Goal: Task Accomplishment & Management: Use online tool/utility

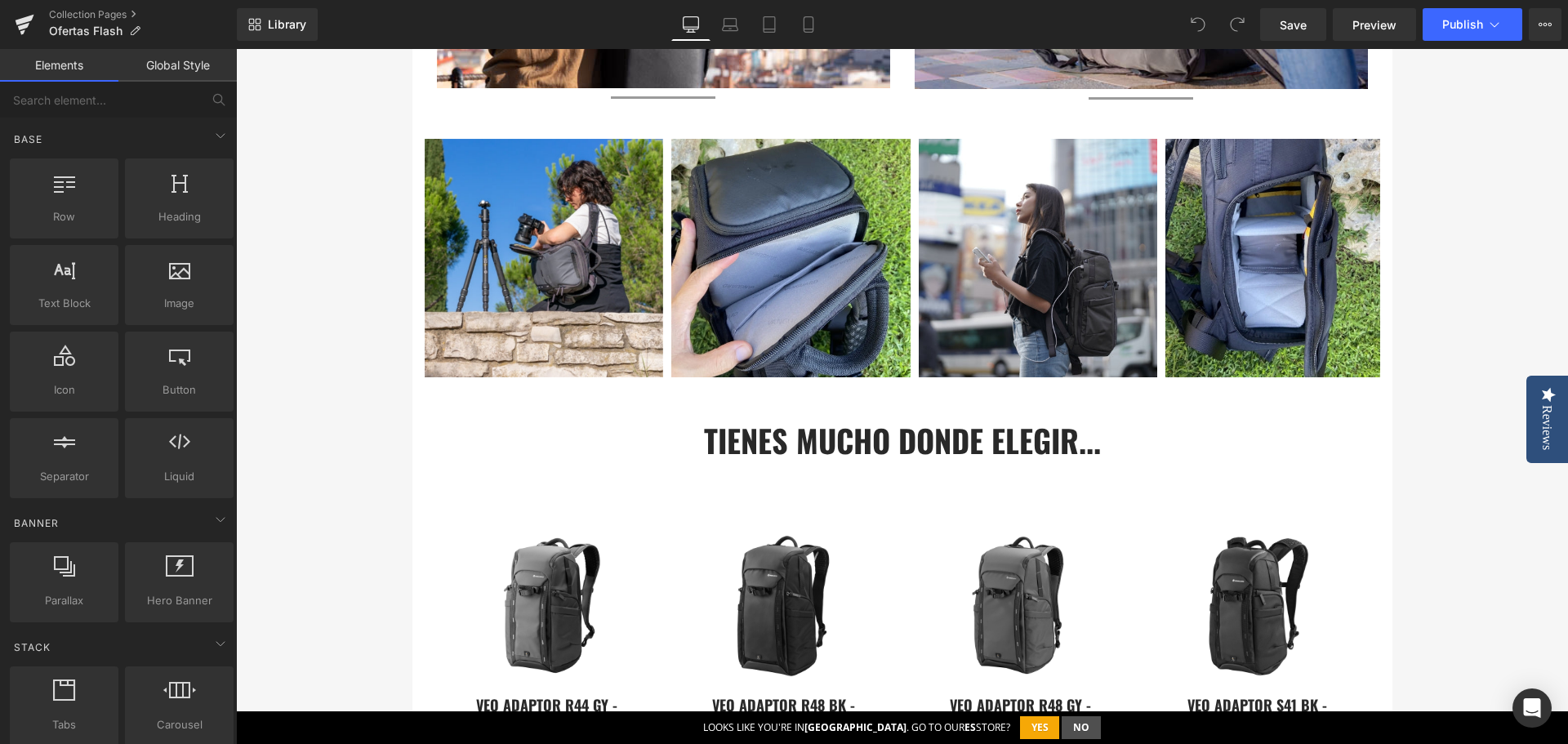
scroll to position [1797, 0]
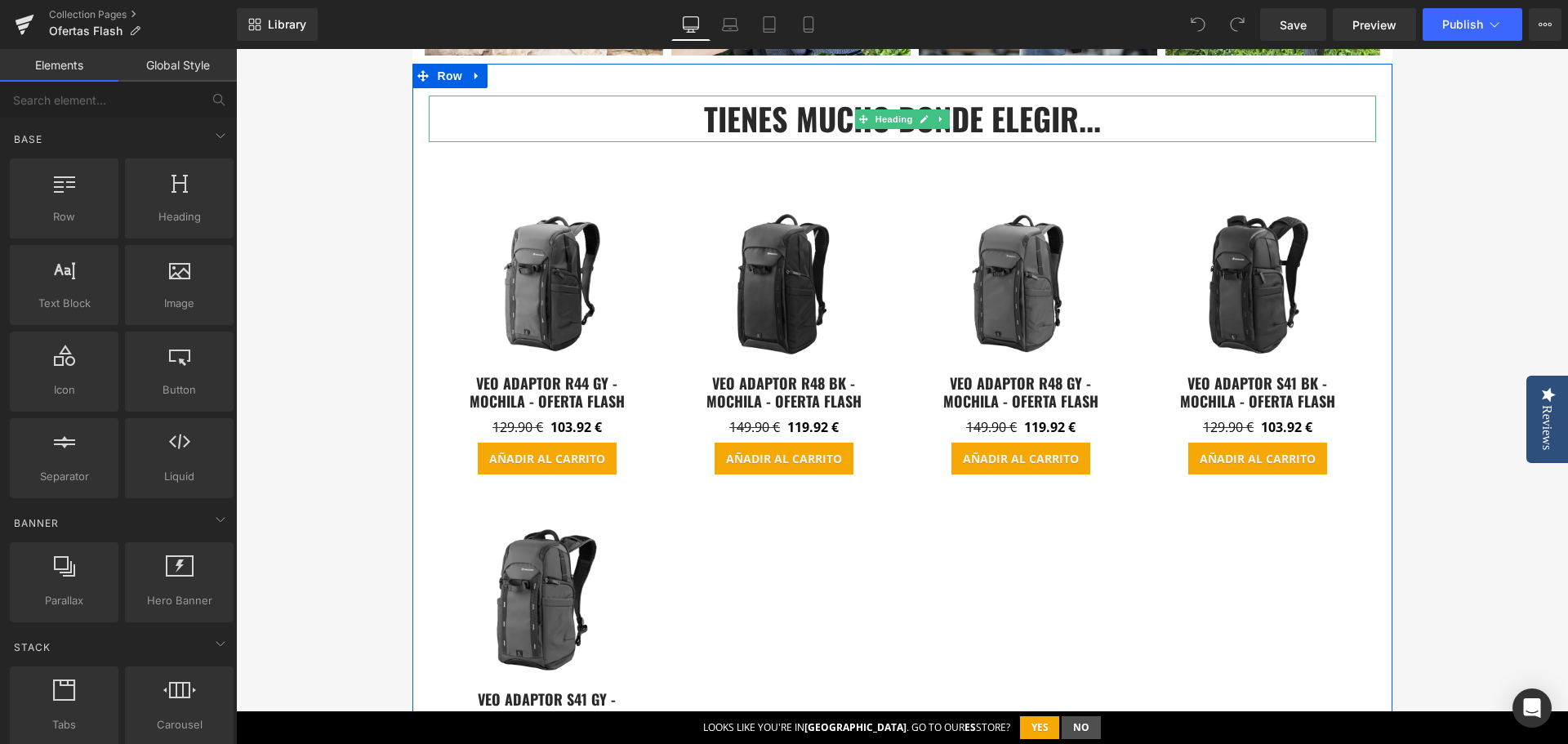
click at [796, 118] on h3 "tienes mucho donde elegir..." at bounding box center [902, 119] width 947 height 47
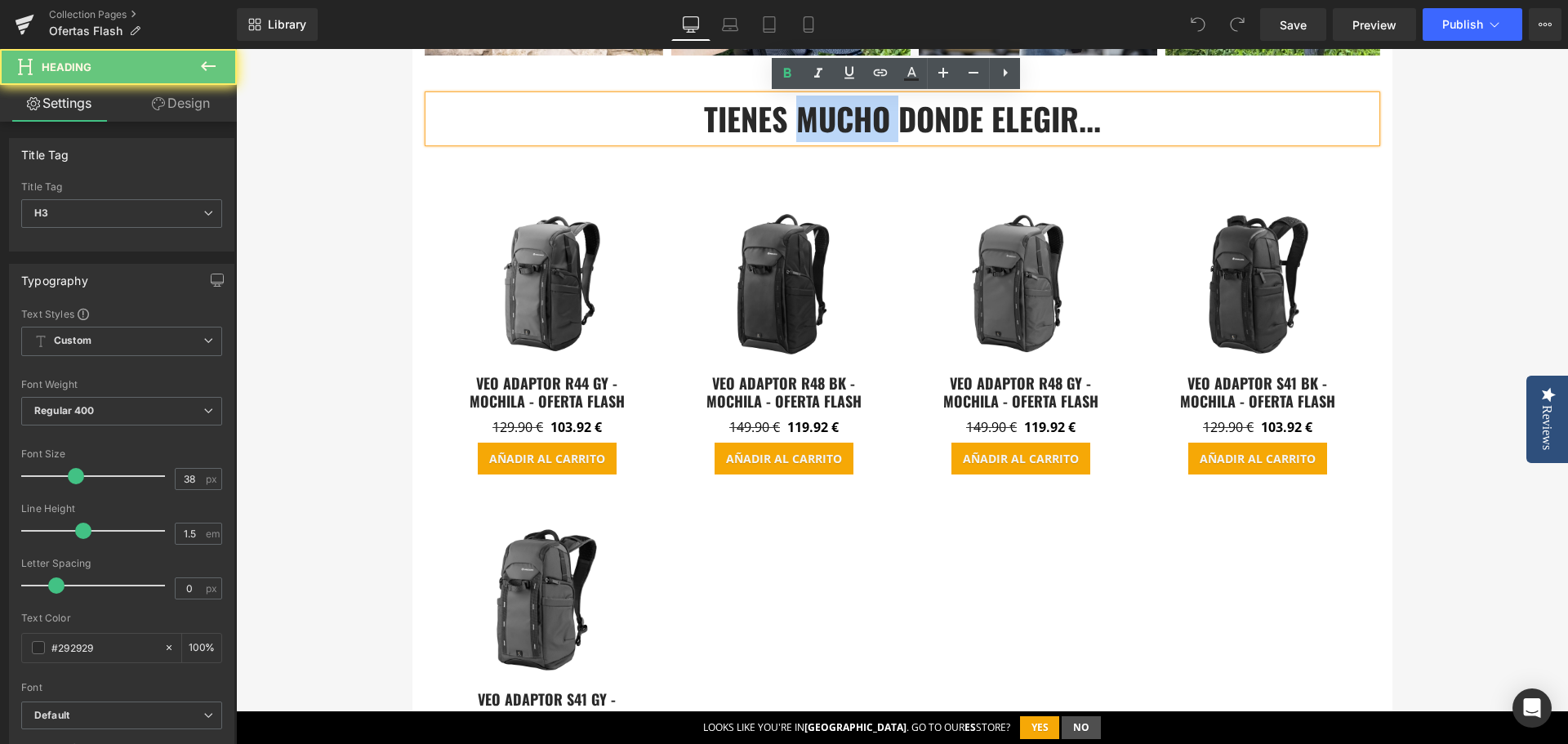
click at [796, 118] on h3 "tienes mucho donde elegir..." at bounding box center [902, 119] width 947 height 47
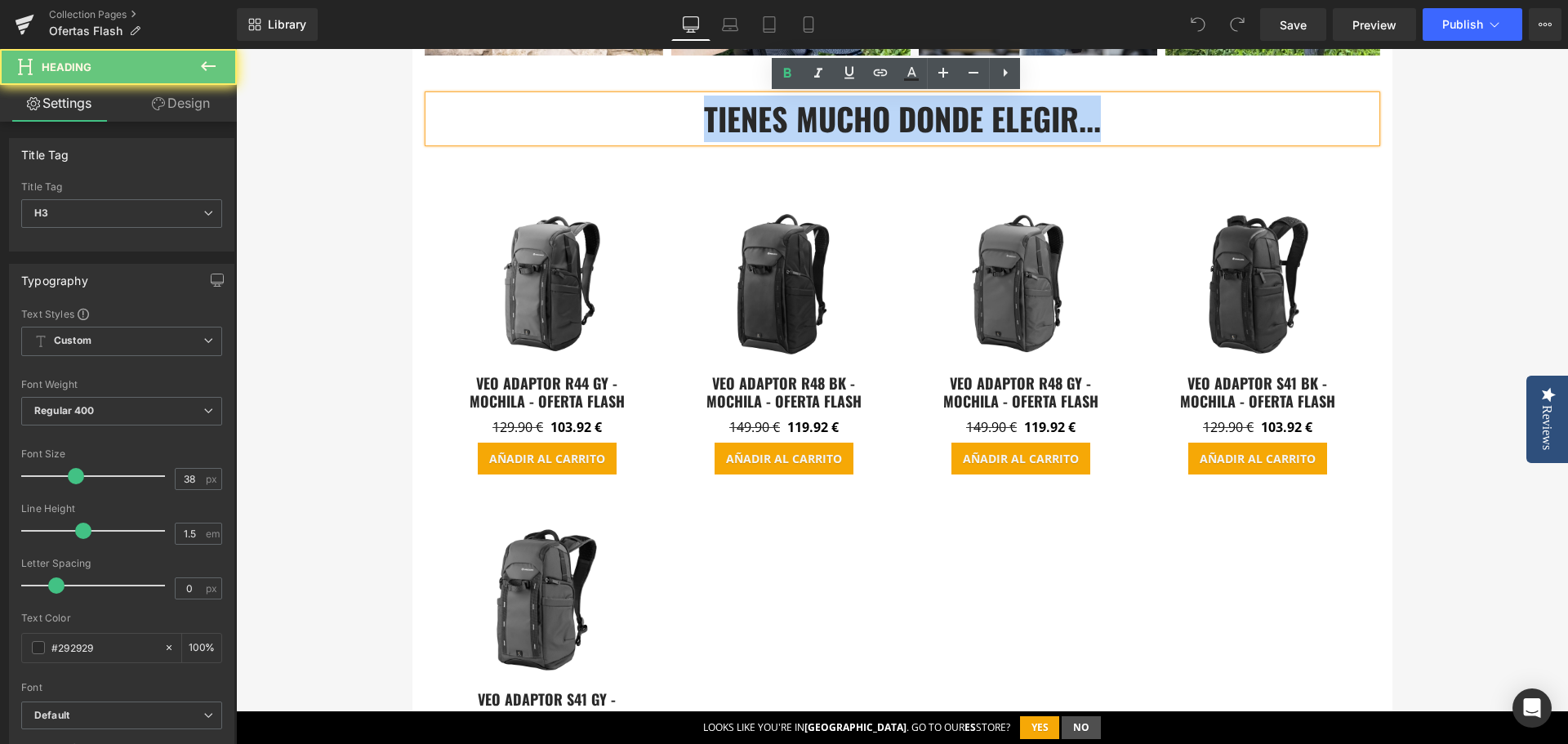
click at [796, 118] on h3 "tienes mucho donde elegir..." at bounding box center [902, 119] width 947 height 47
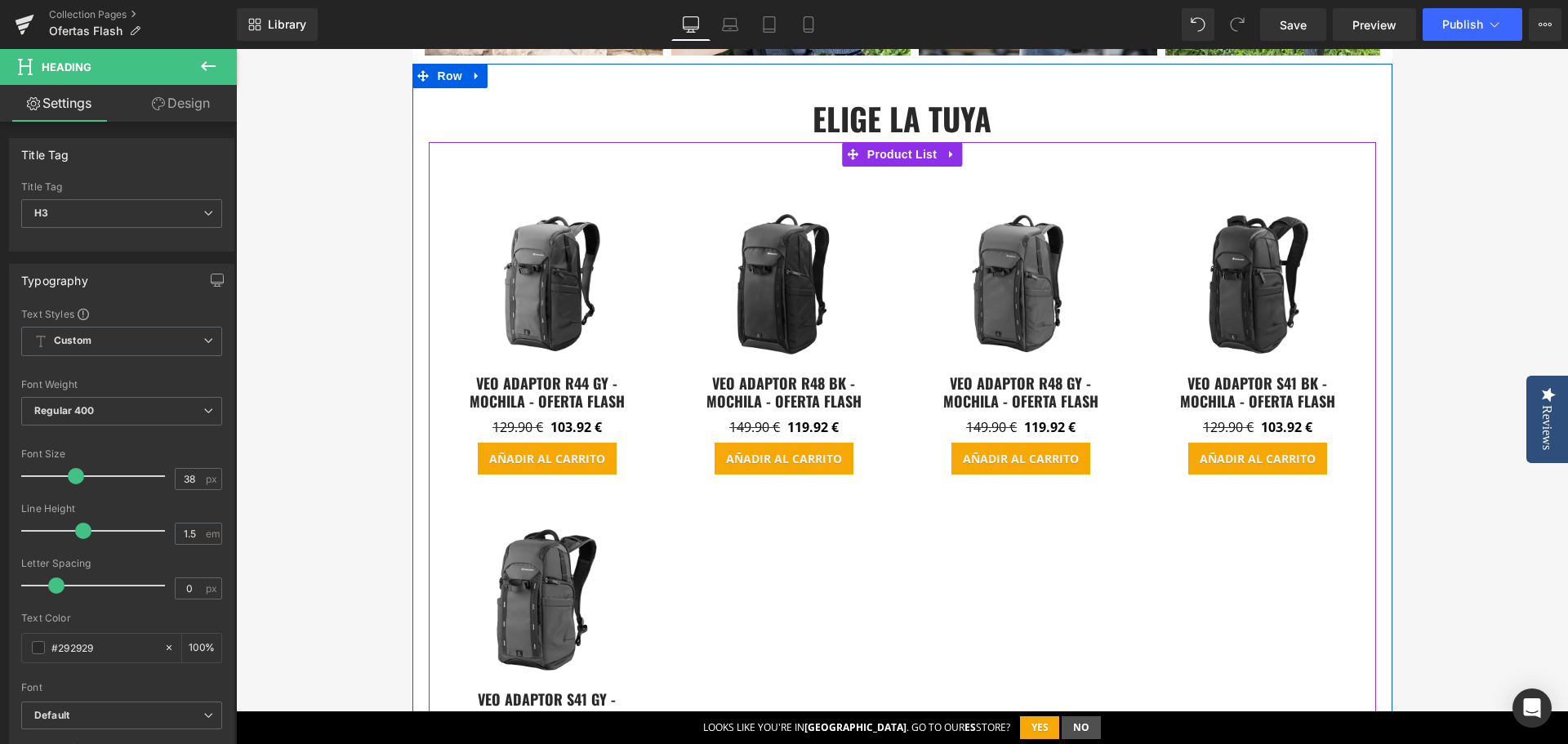
drag, startPoint x: 897, startPoint y: 156, endPoint x: 868, endPoint y: 170, distance: 32.2
click at [897, 155] on span "Product List" at bounding box center [902, 154] width 77 height 24
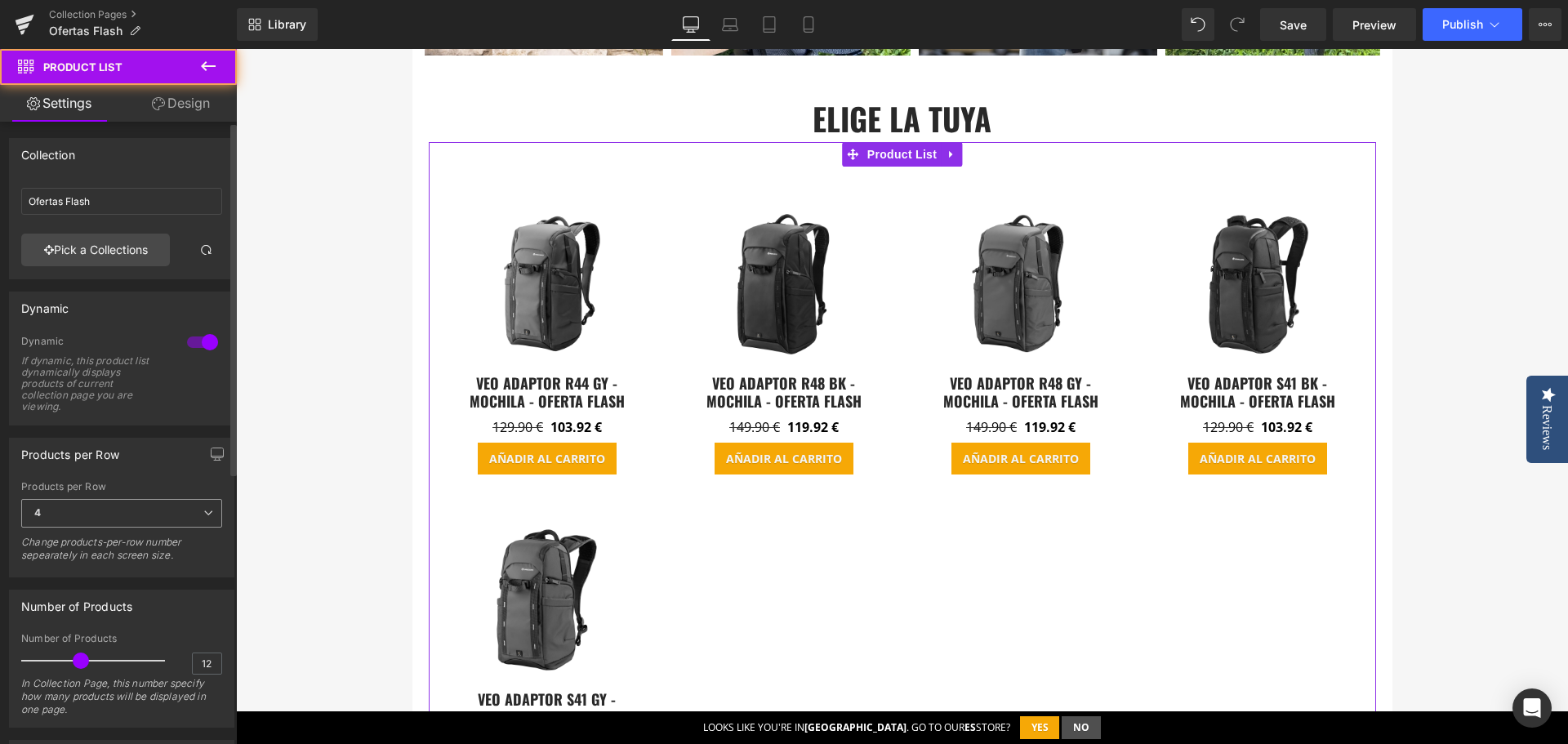
click at [120, 509] on span "4" at bounding box center [122, 514] width 201 height 28
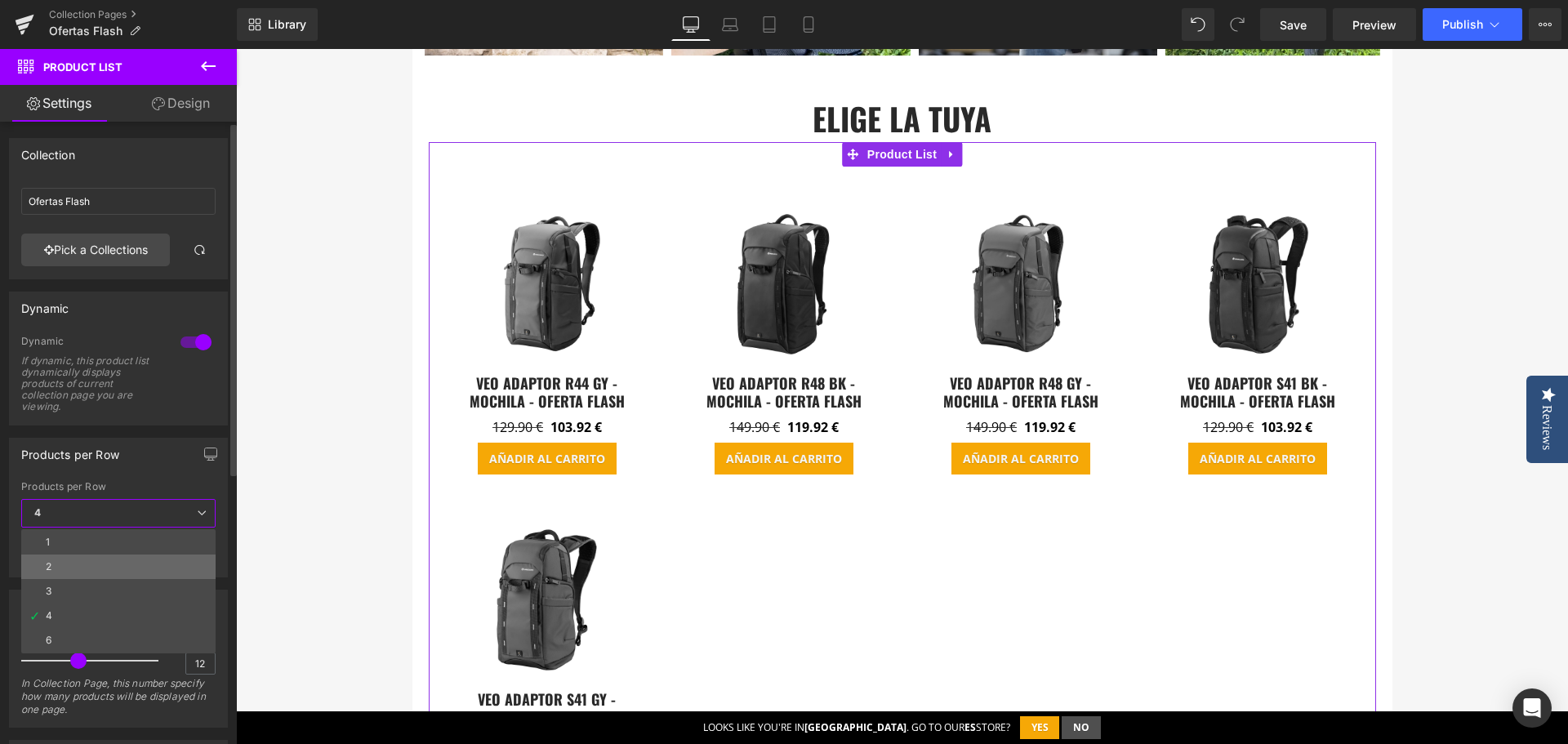
click at [121, 562] on li "2" at bounding box center [119, 566] width 194 height 24
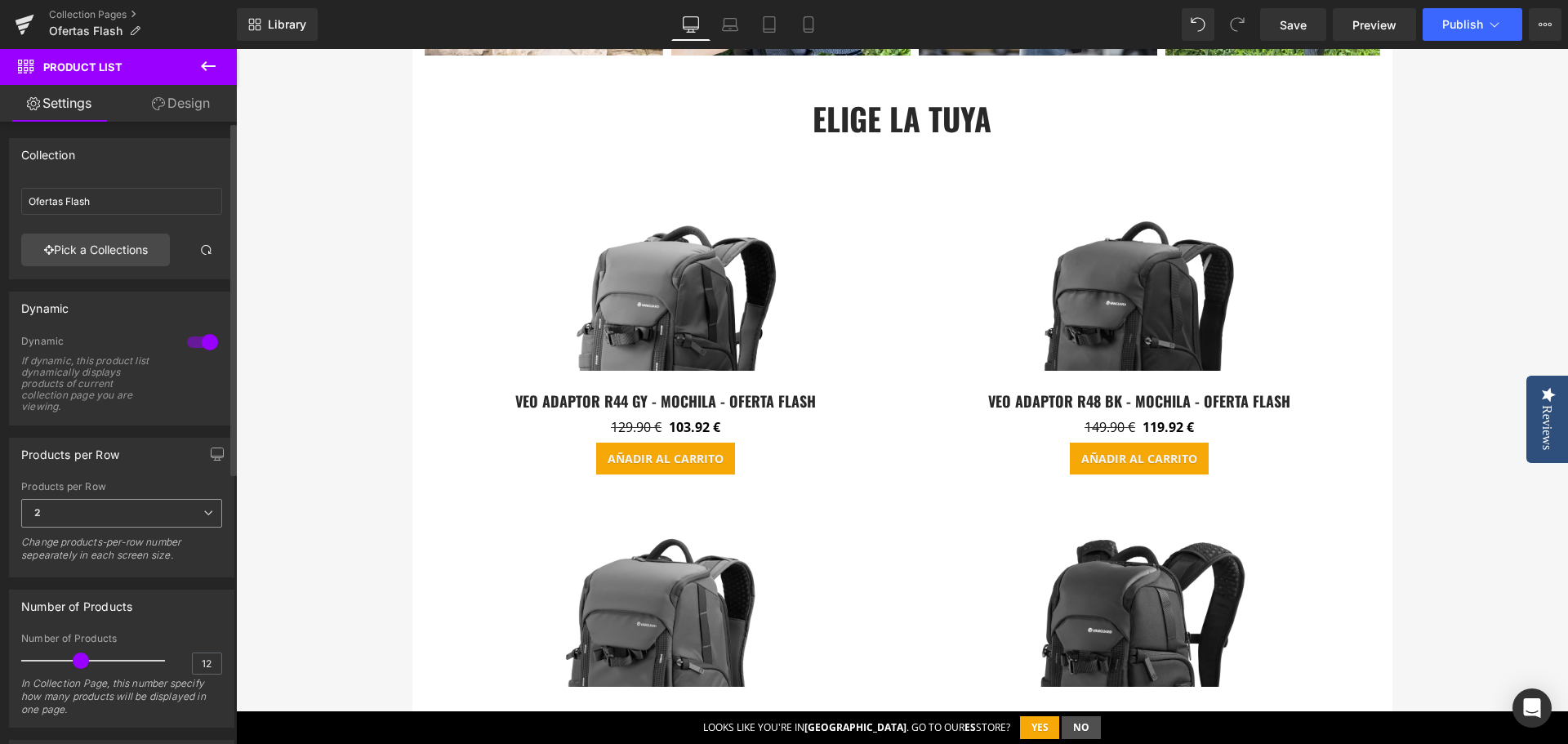
click at [117, 516] on span "2" at bounding box center [122, 514] width 201 height 28
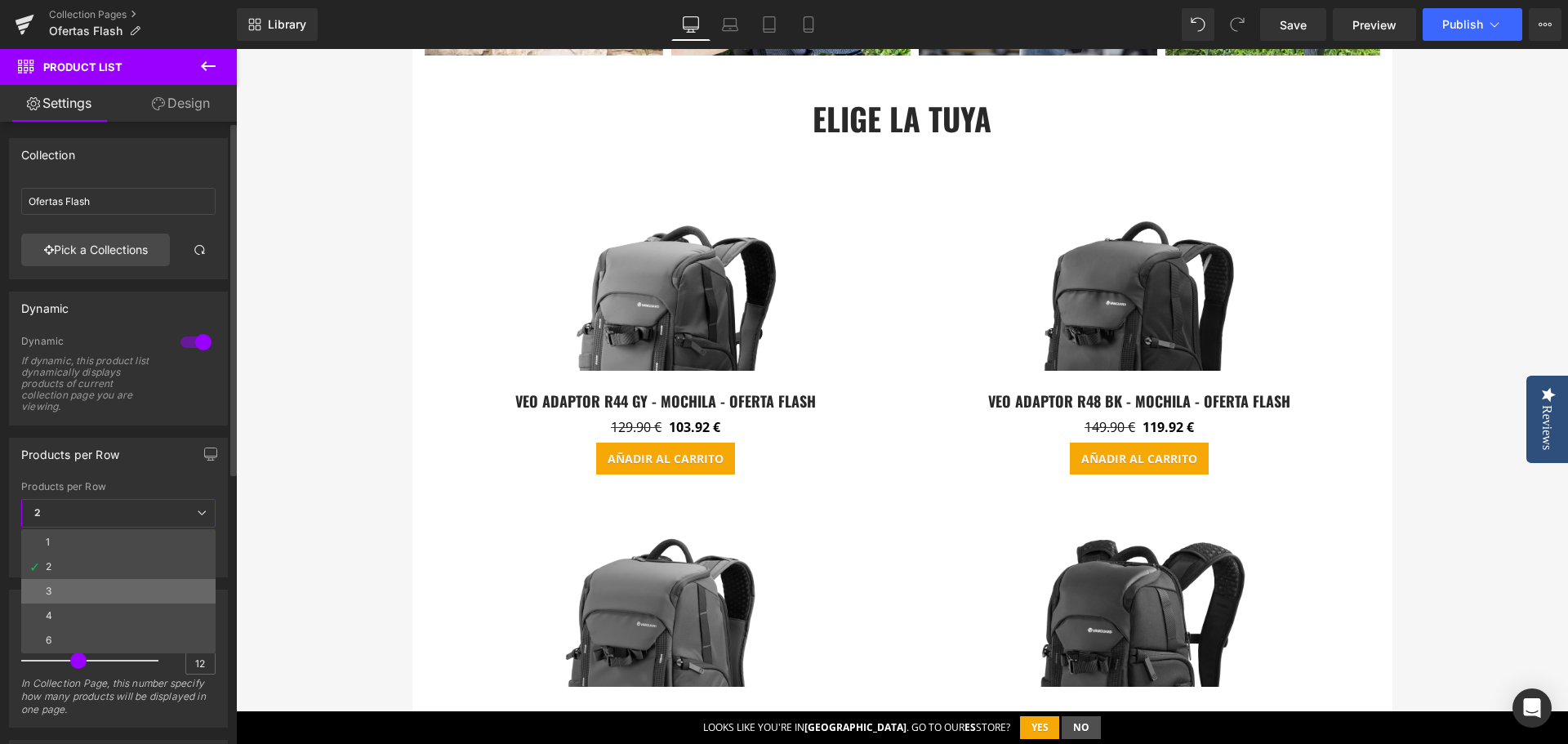
click at [117, 589] on li "3" at bounding box center [119, 591] width 194 height 24
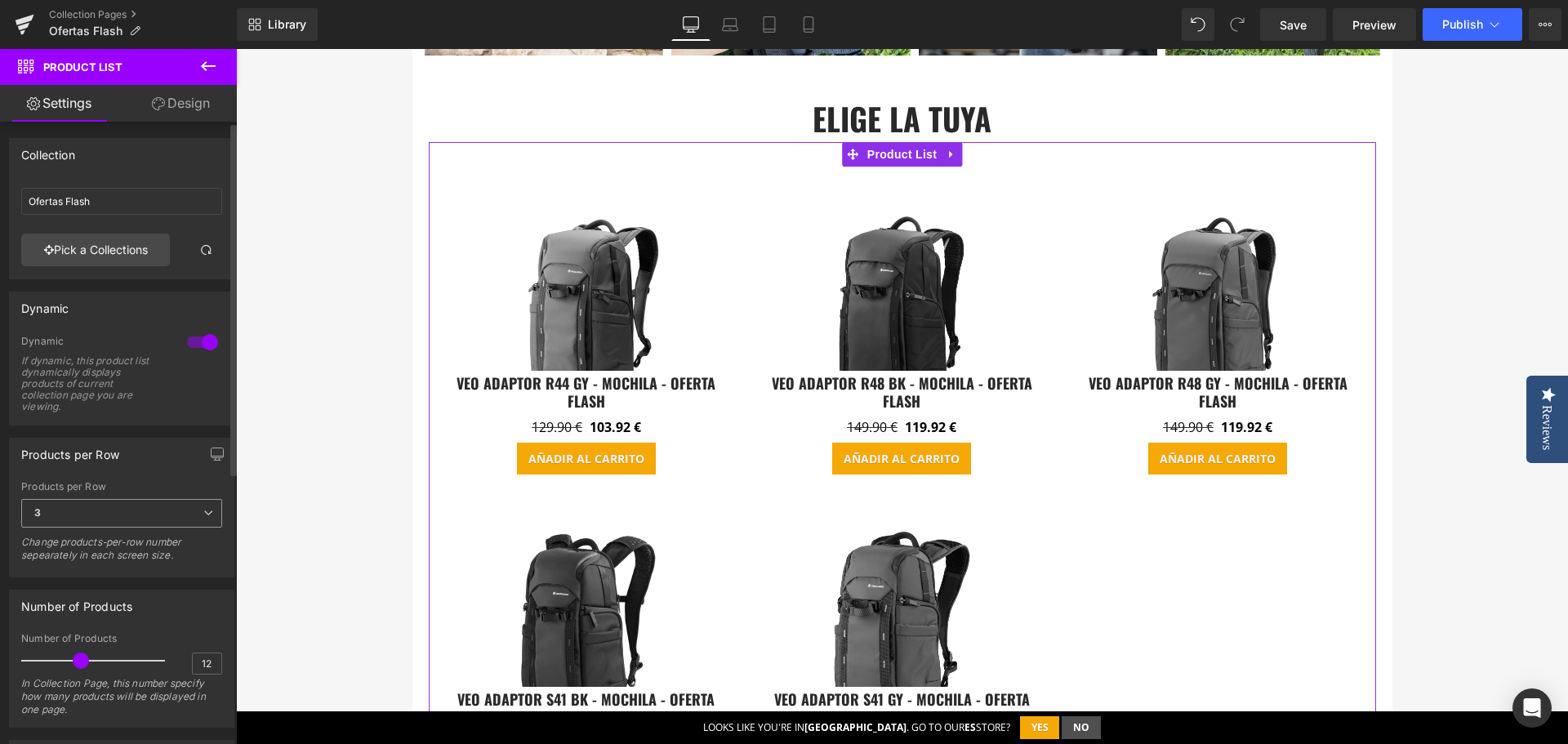
click at [45, 512] on span "3" at bounding box center [122, 514] width 201 height 28
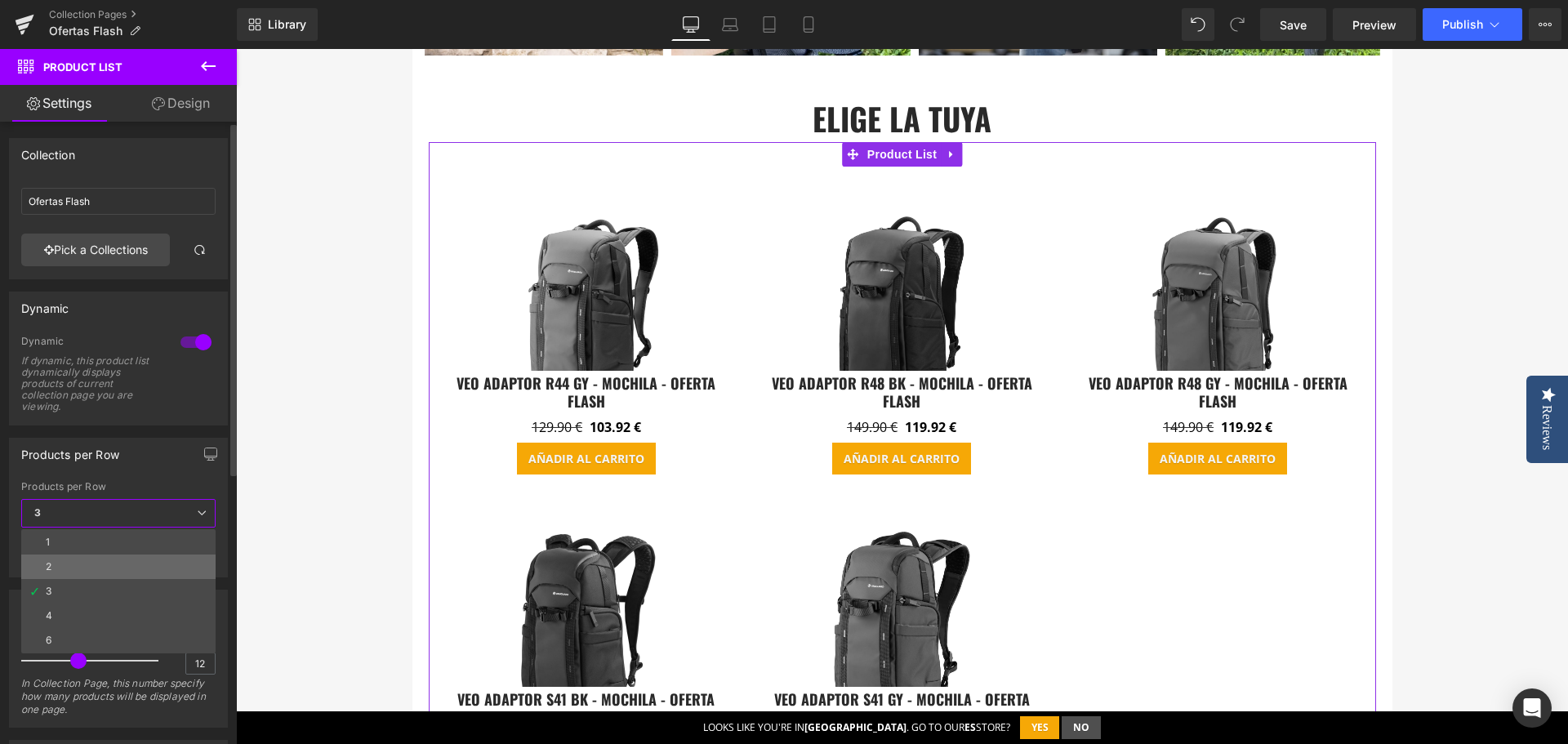
click at [99, 574] on li "2" at bounding box center [119, 566] width 194 height 24
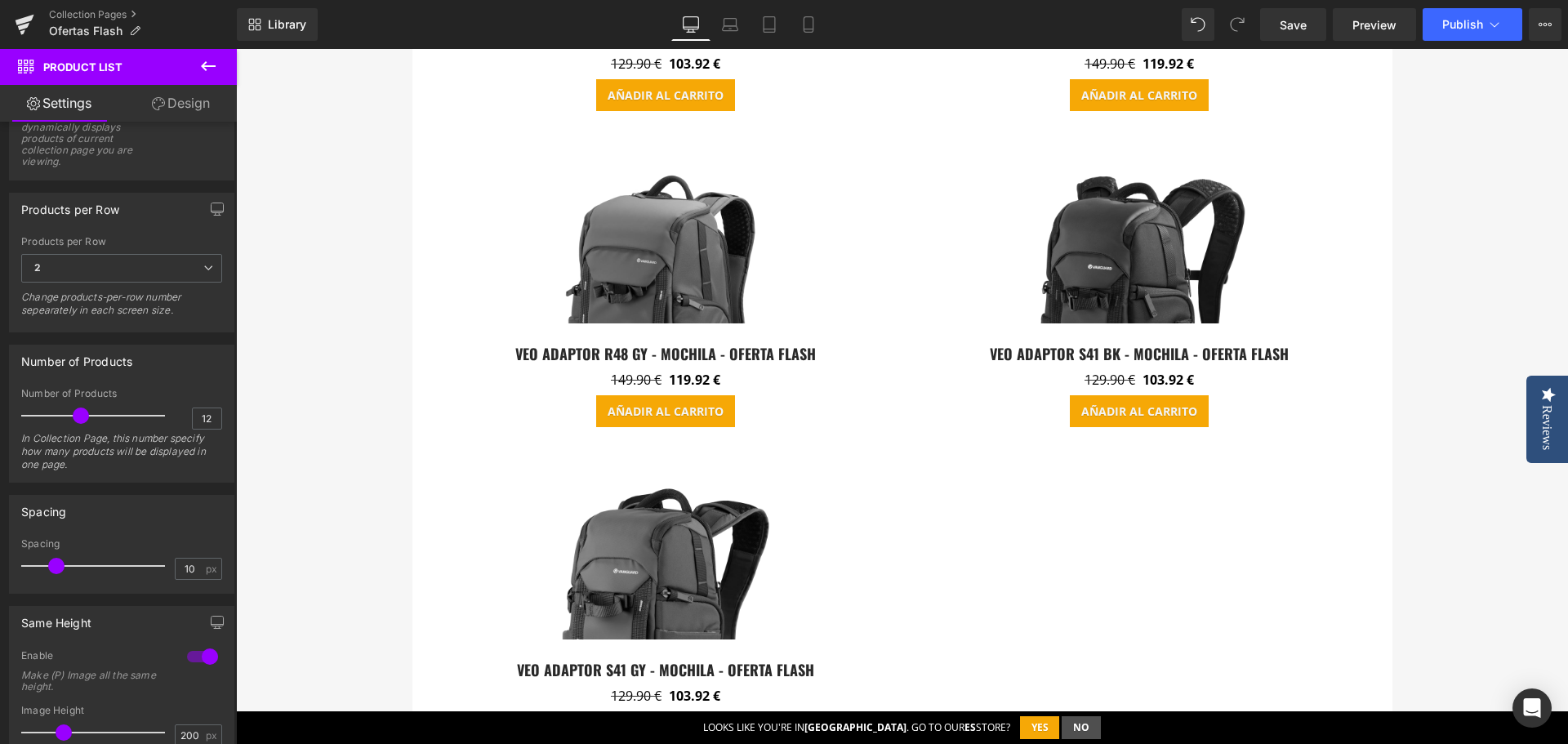
scroll to position [2206, 0]
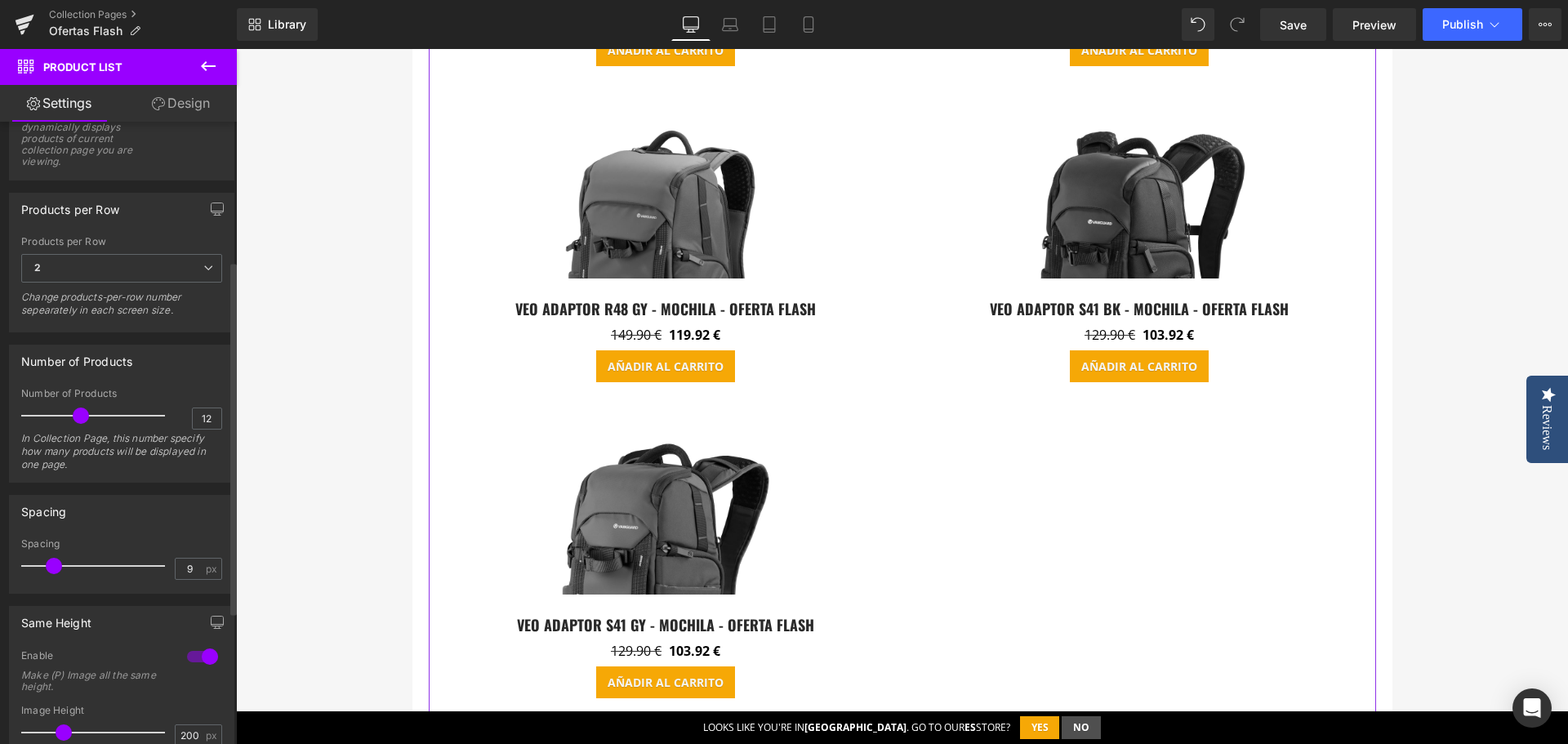
type input "10"
click at [57, 568] on span at bounding box center [57, 566] width 17 height 17
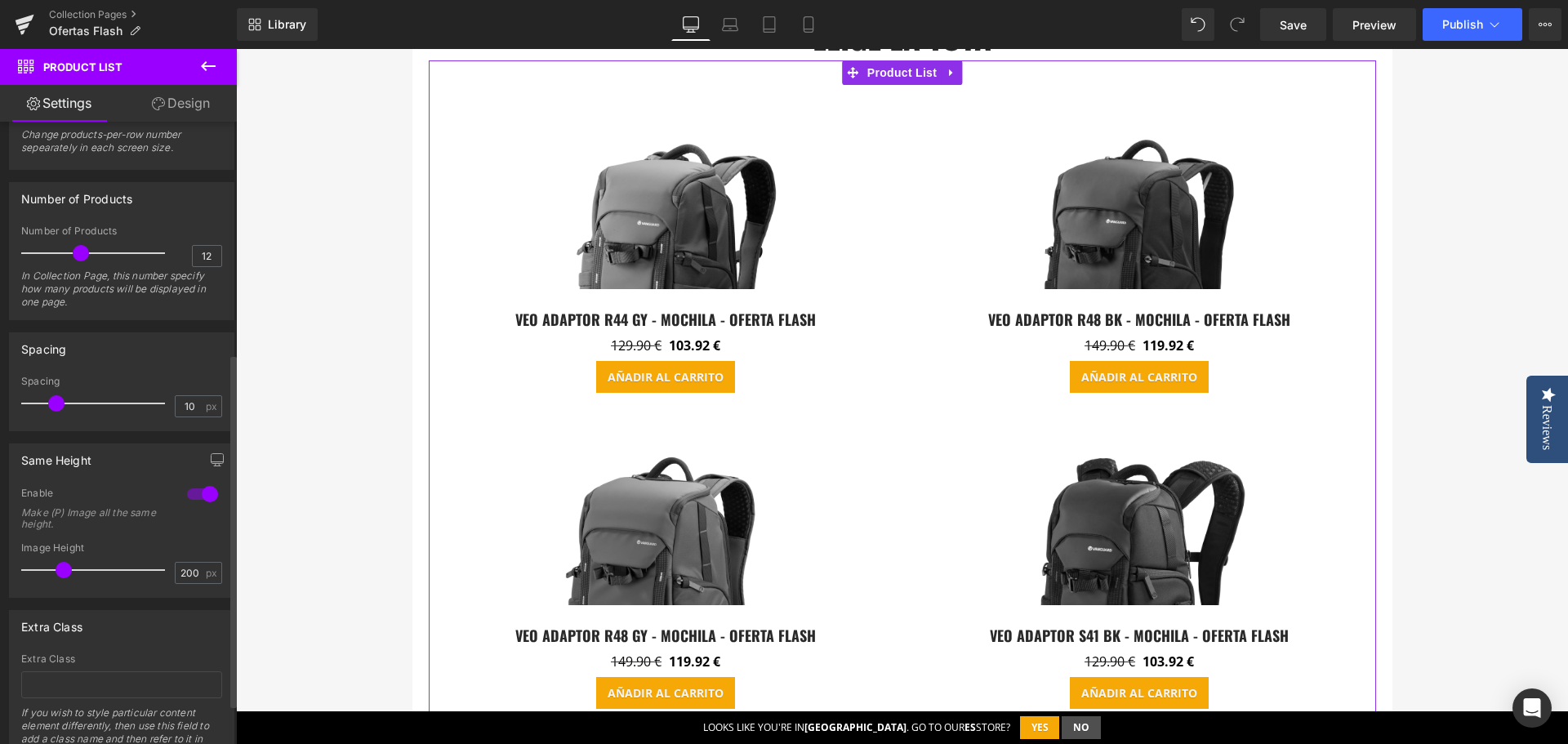
scroll to position [408, 0]
click at [199, 495] on div at bounding box center [202, 493] width 39 height 26
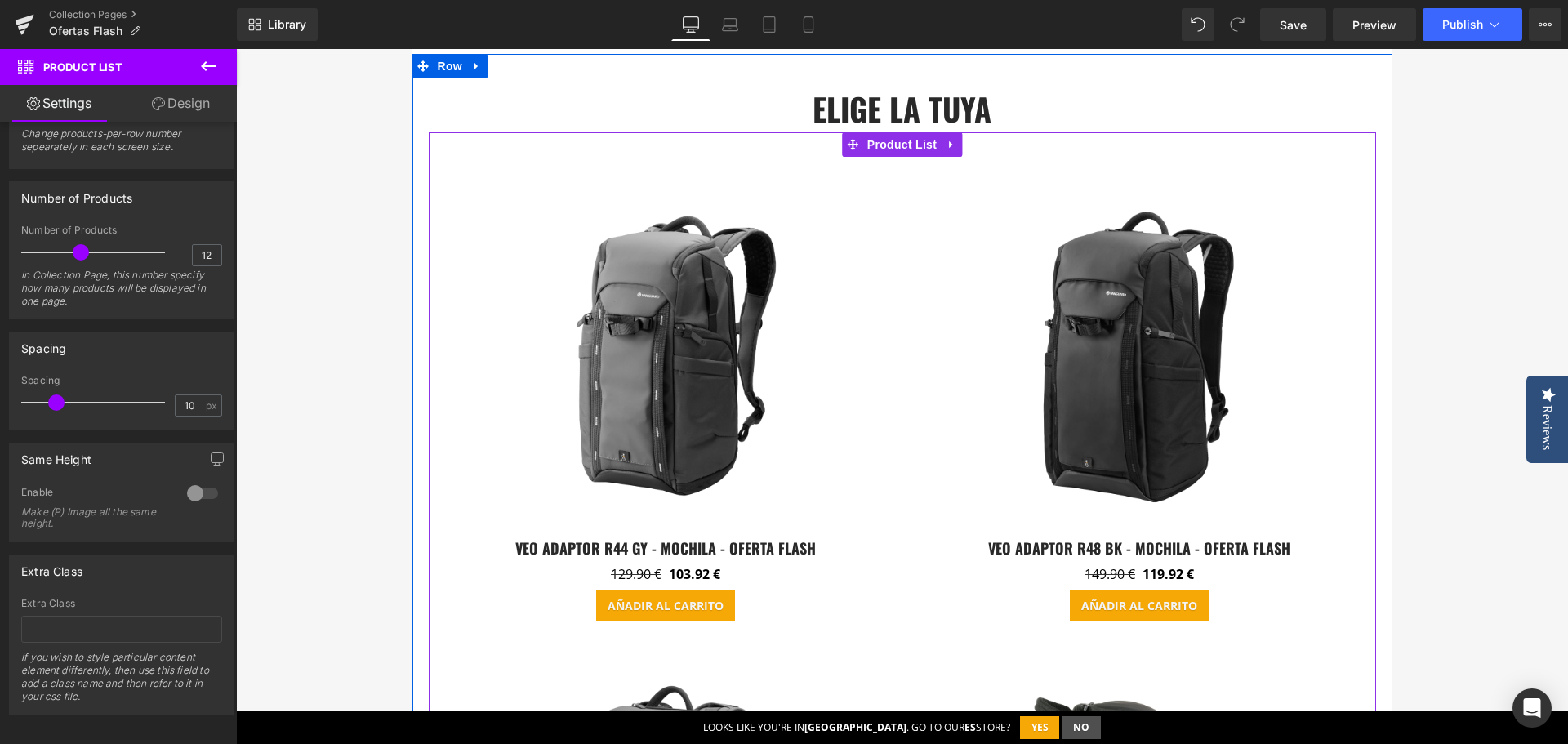
scroll to position [1797, 0]
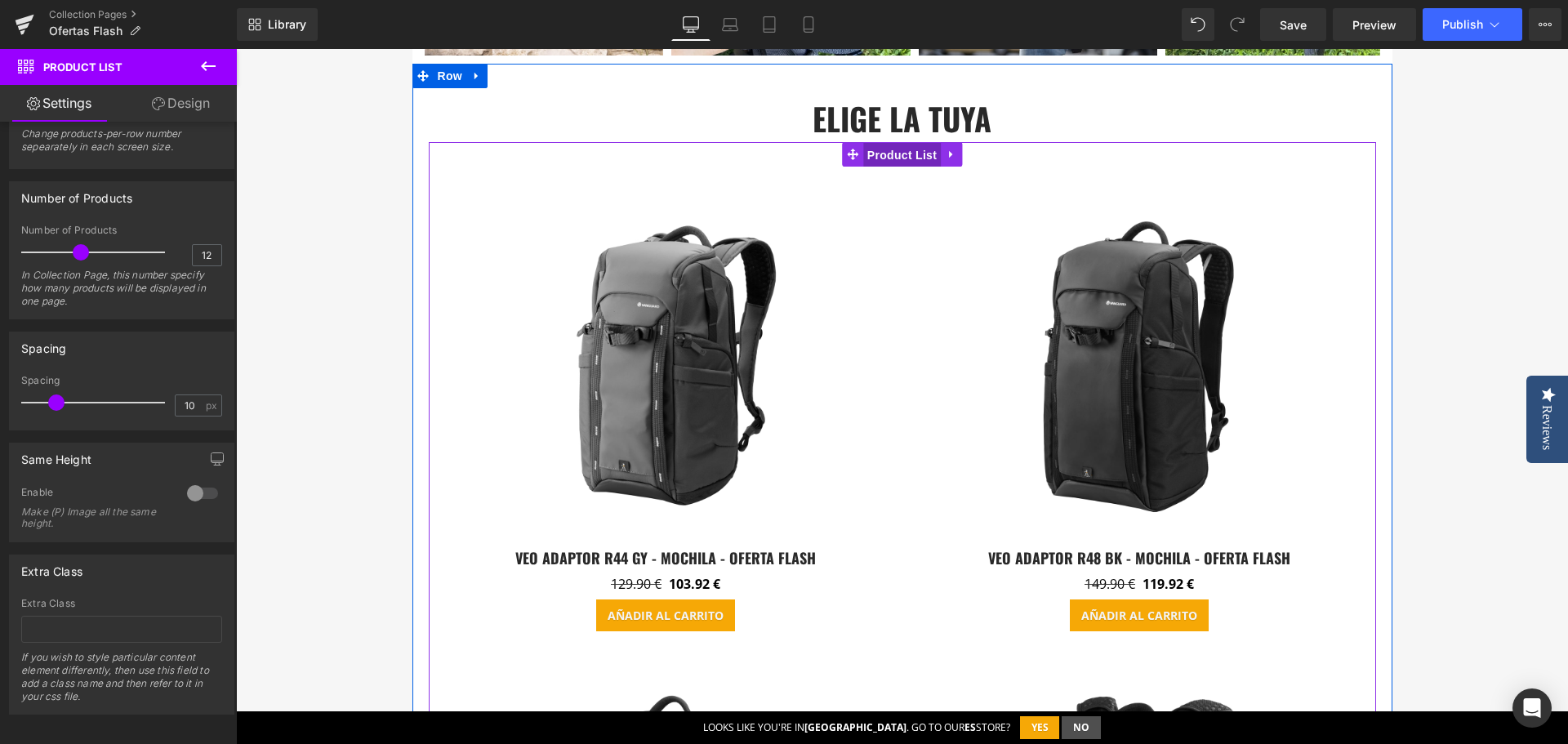
click at [900, 153] on span "Product List" at bounding box center [902, 155] width 77 height 24
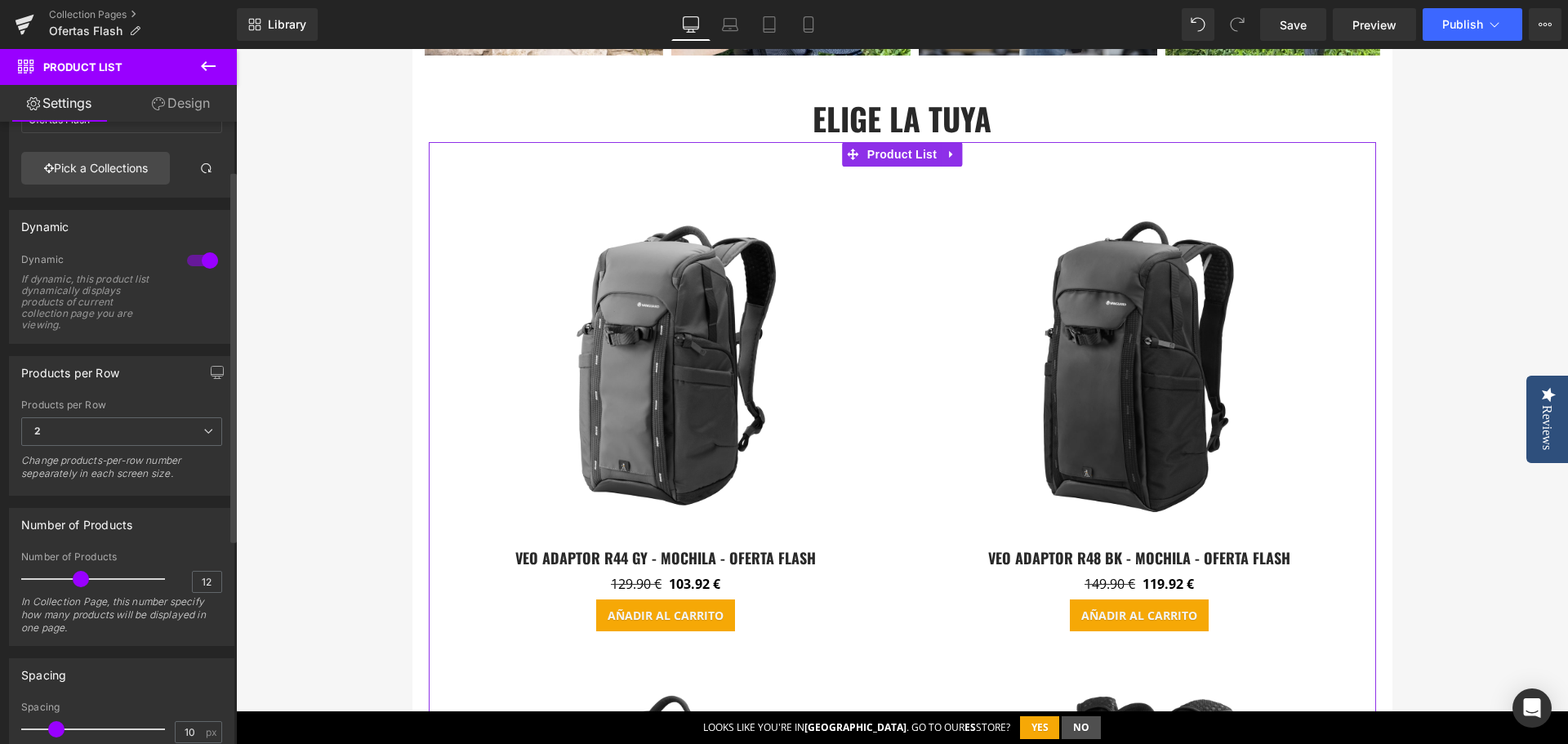
scroll to position [0, 0]
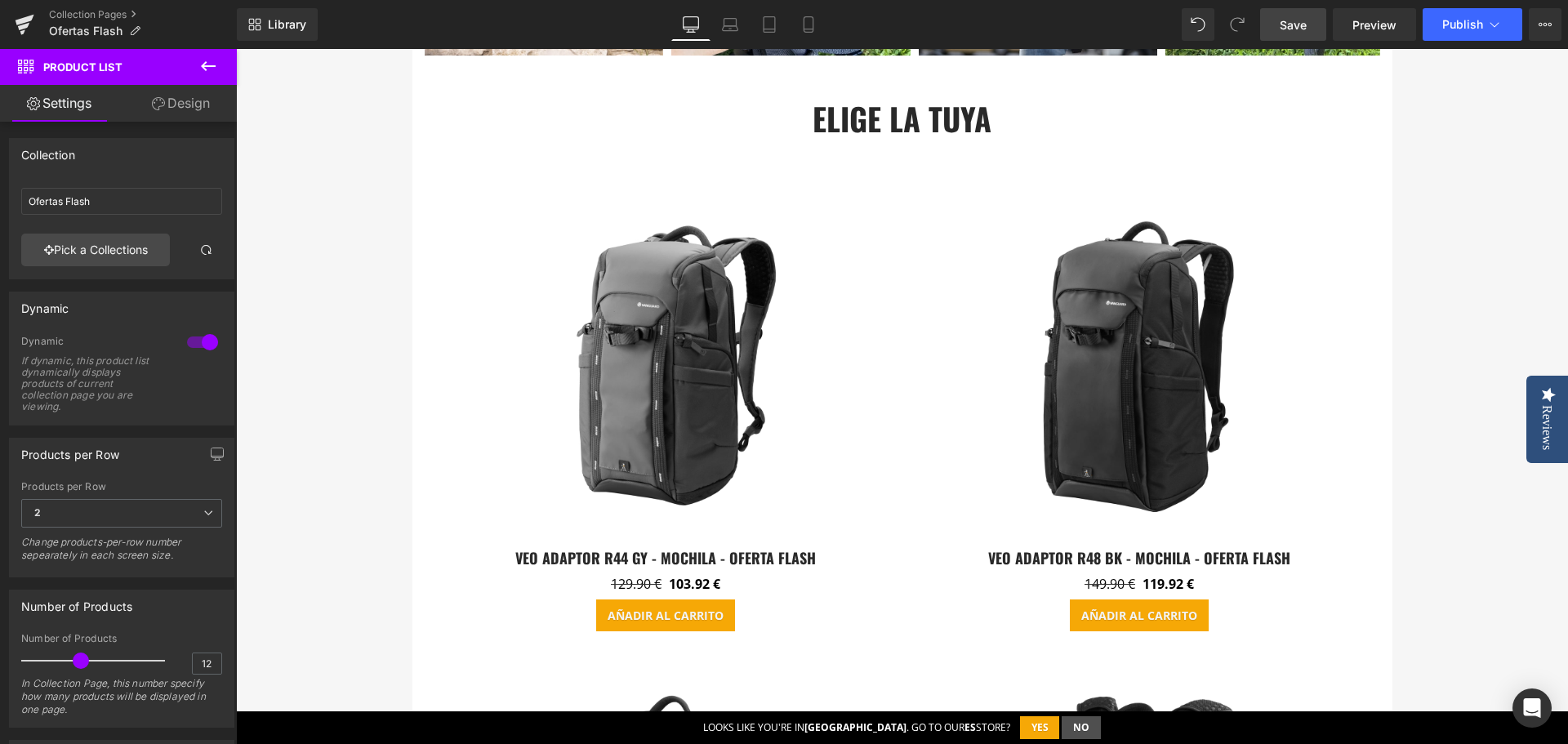
click at [1295, 24] on span "Save" at bounding box center [1293, 25] width 27 height 17
click at [204, 457] on button "button" at bounding box center [217, 454] width 26 height 31
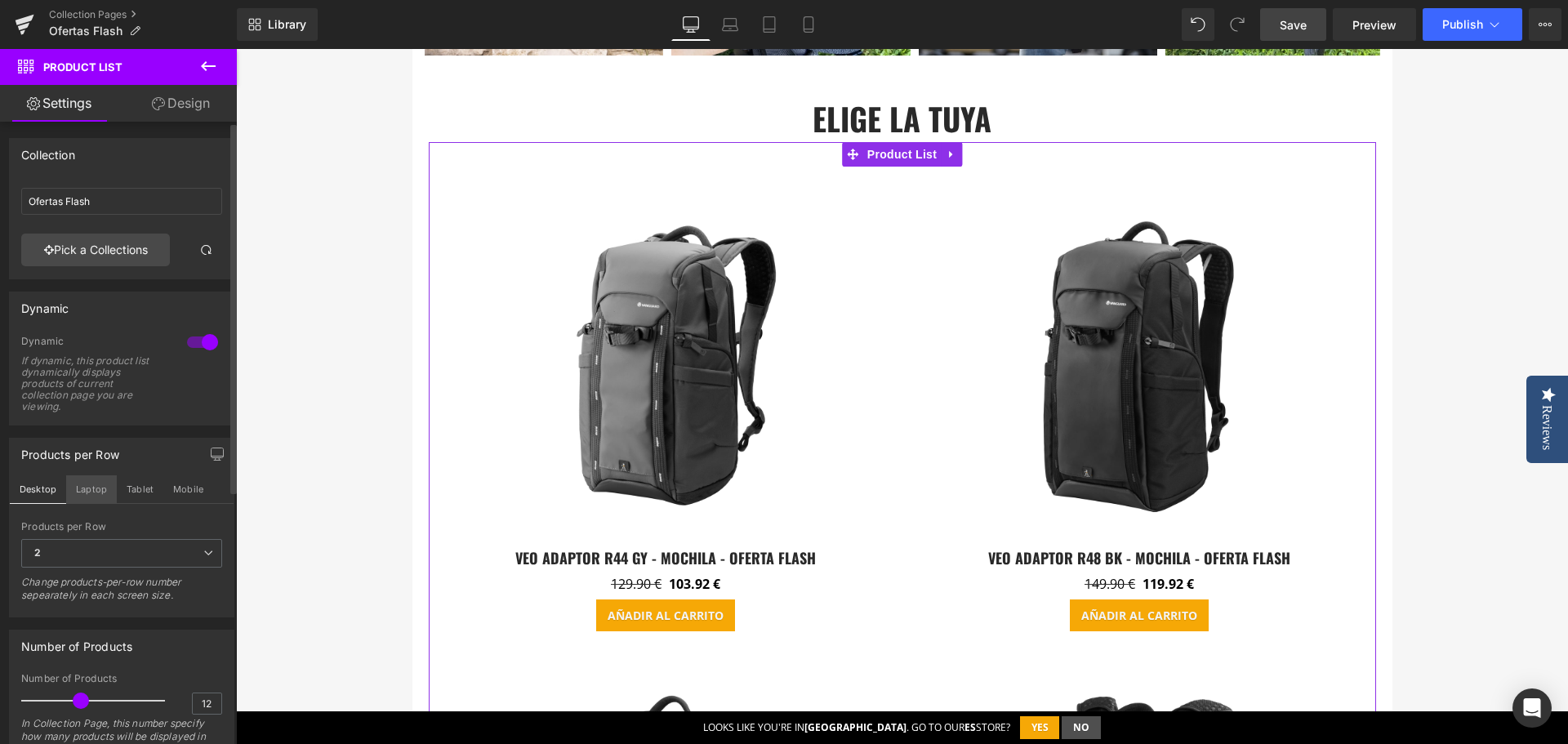
click at [91, 489] on button "Laptop" at bounding box center [91, 489] width 51 height 27
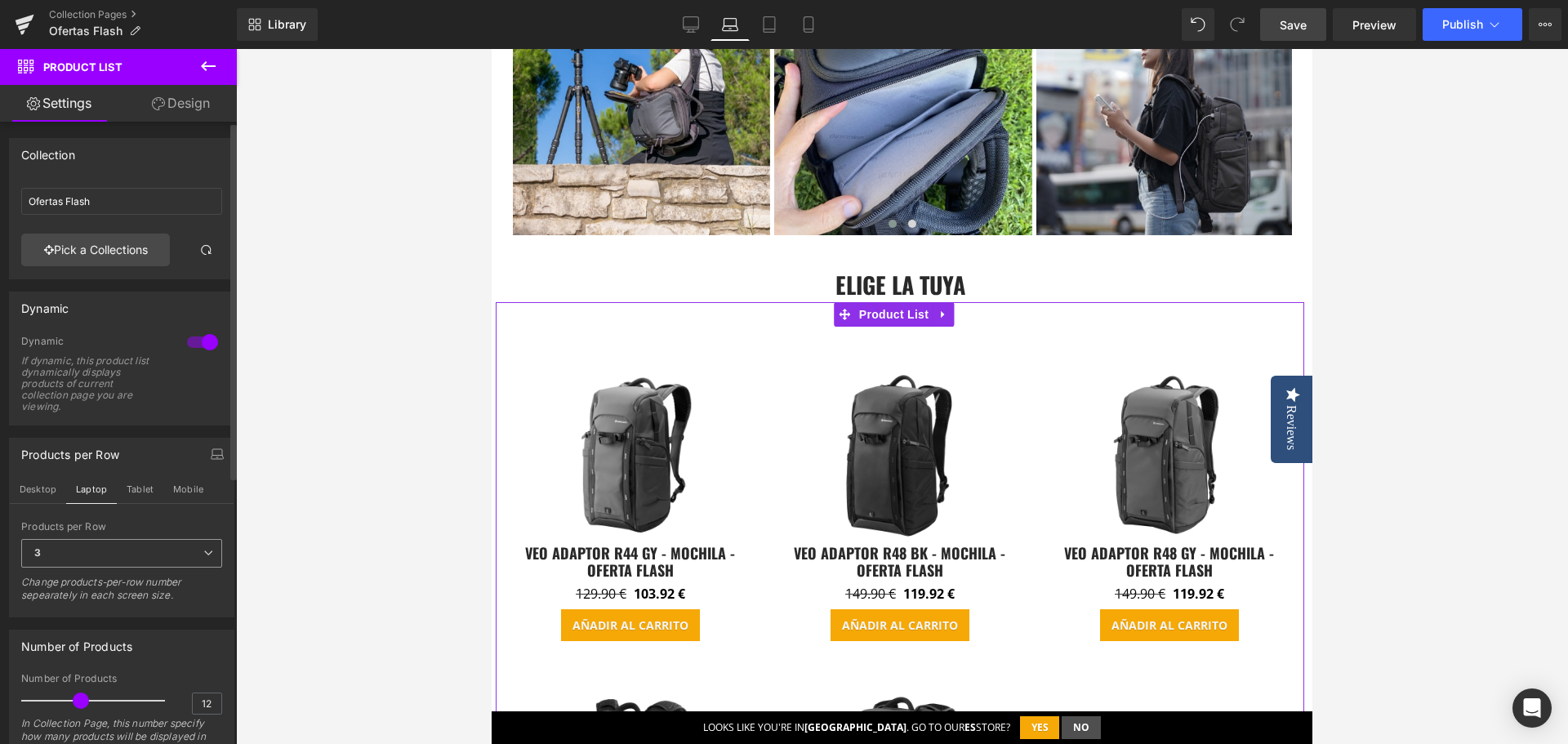
click at [168, 559] on span "3" at bounding box center [122, 554] width 201 height 28
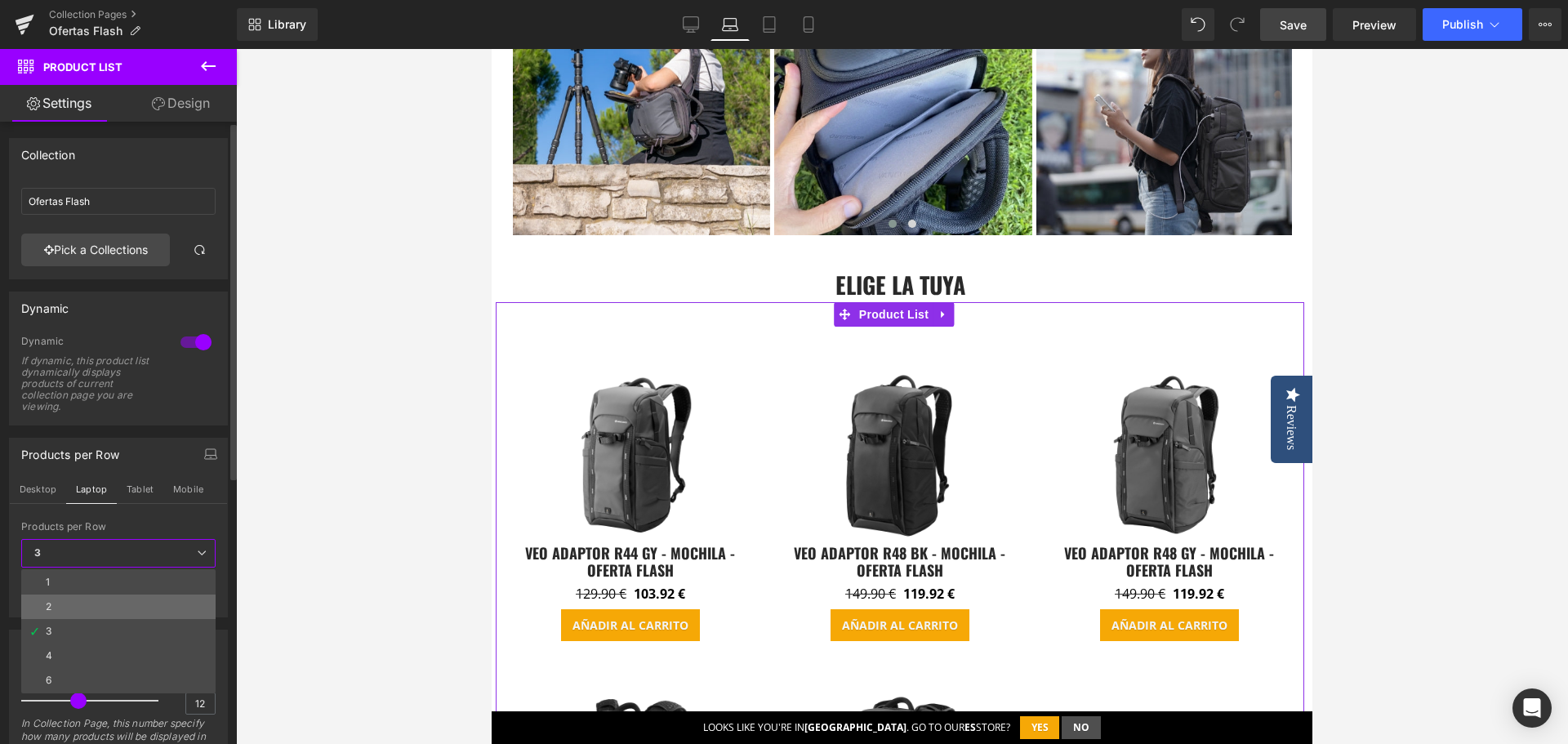
click at [145, 603] on li "2" at bounding box center [119, 607] width 194 height 24
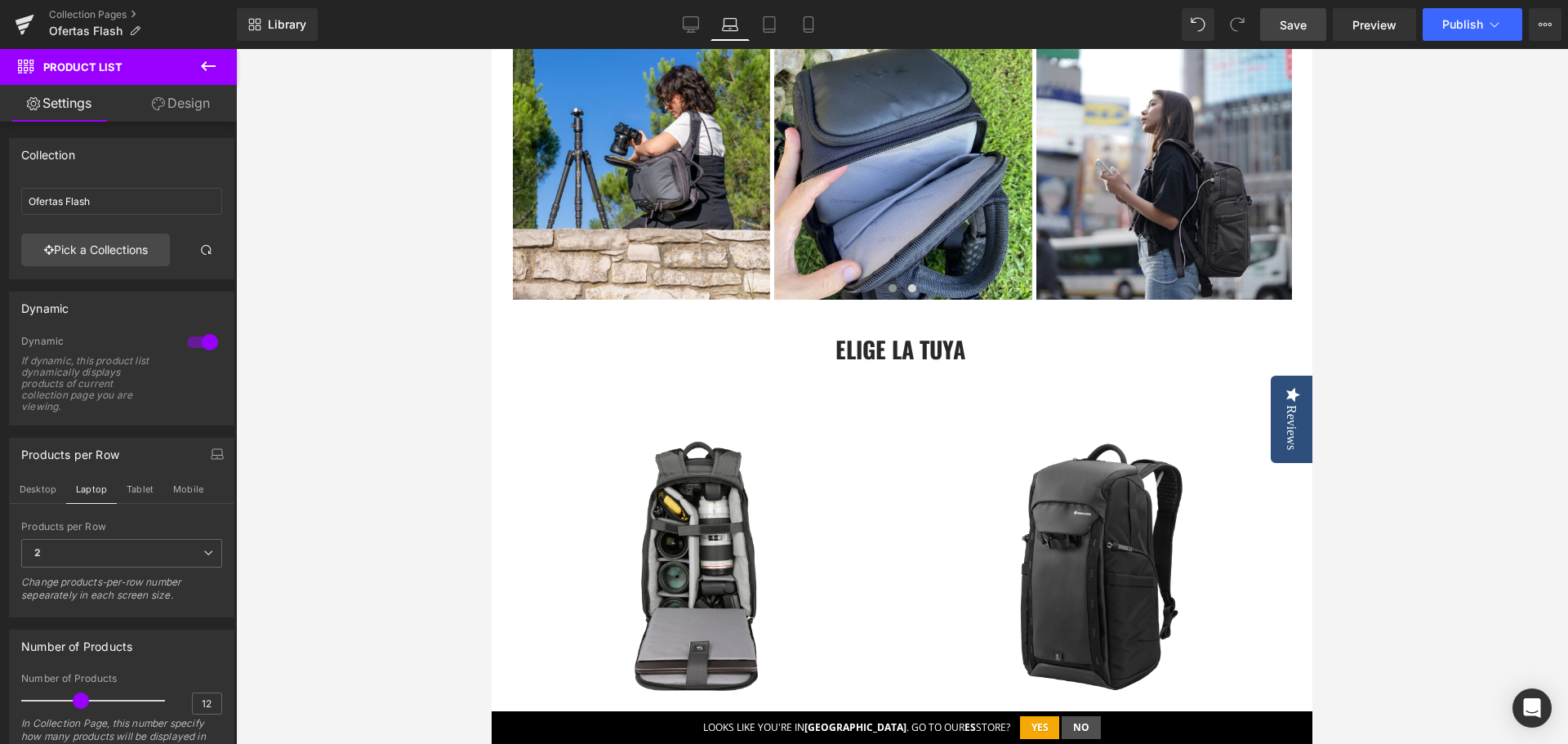
scroll to position [1497, 0]
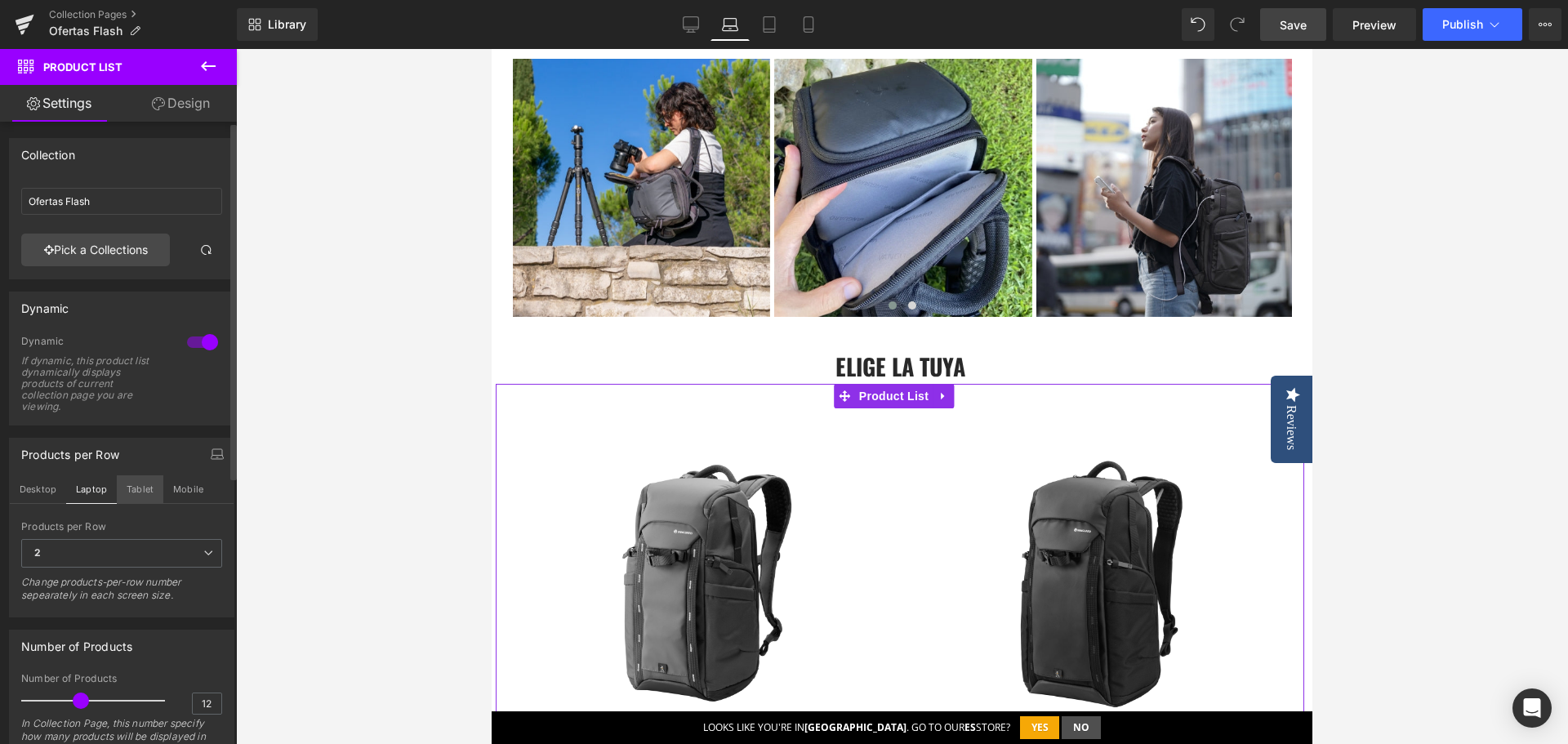
click at [141, 489] on button "Tablet" at bounding box center [140, 489] width 47 height 27
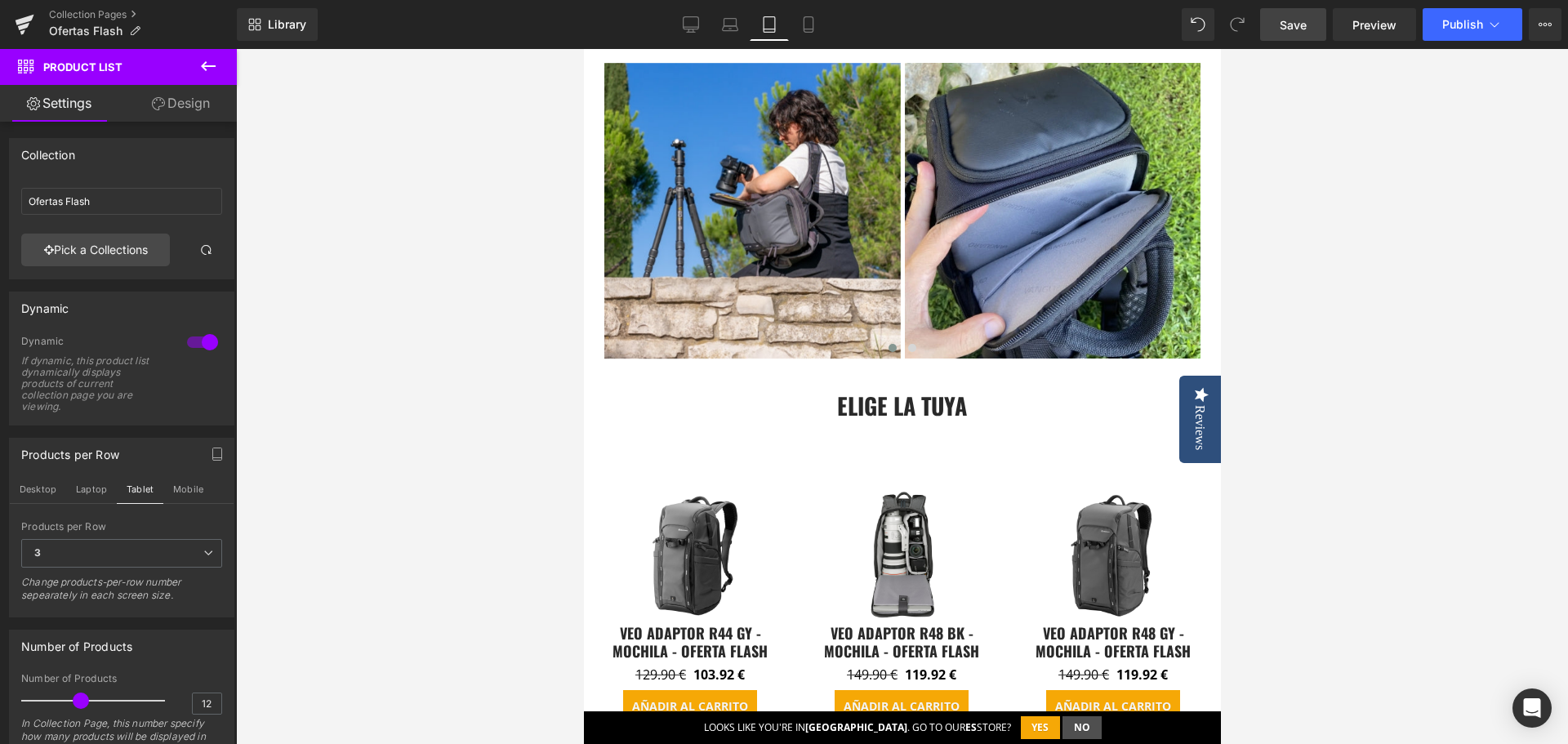
scroll to position [1579, 0]
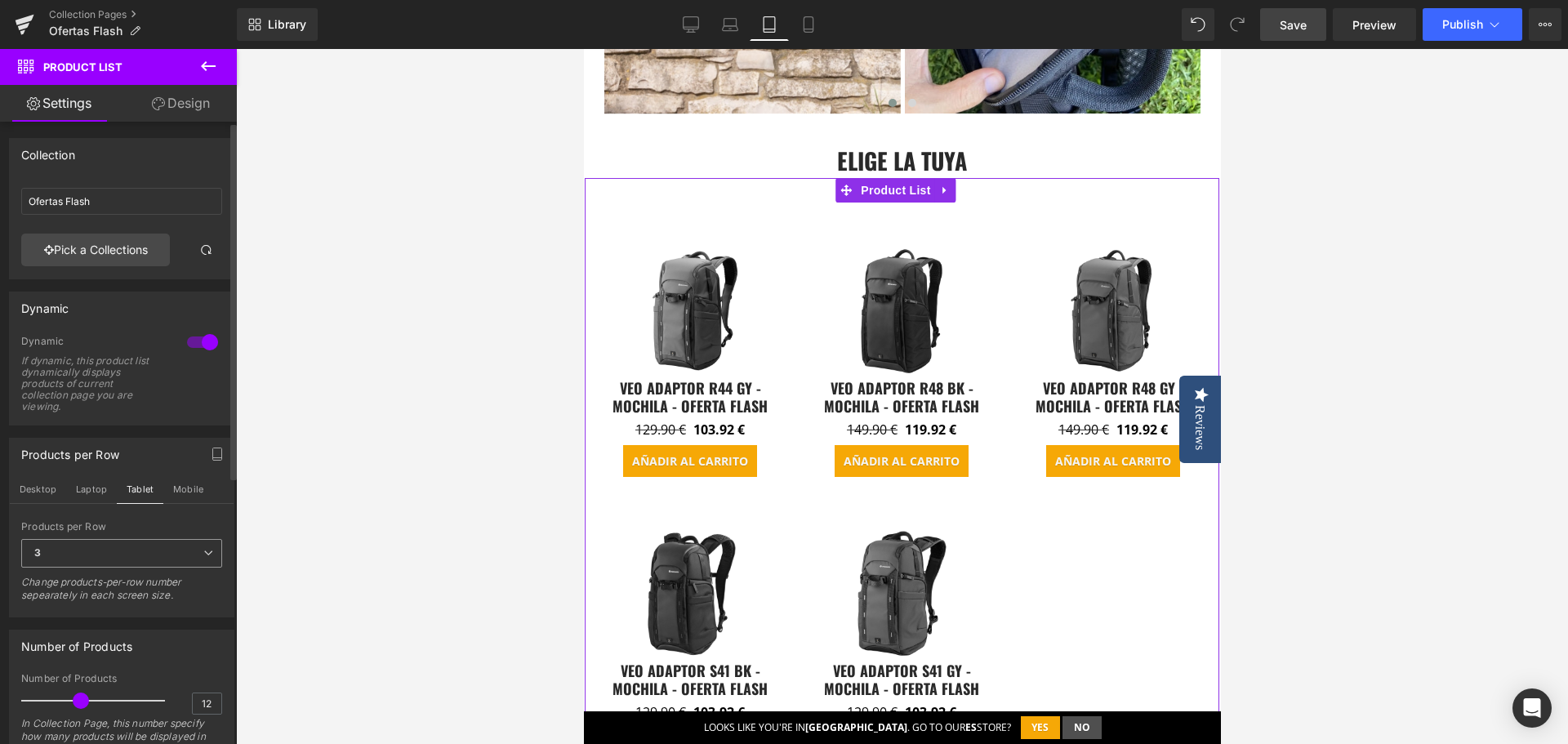
click at [125, 544] on span "3" at bounding box center [122, 554] width 201 height 28
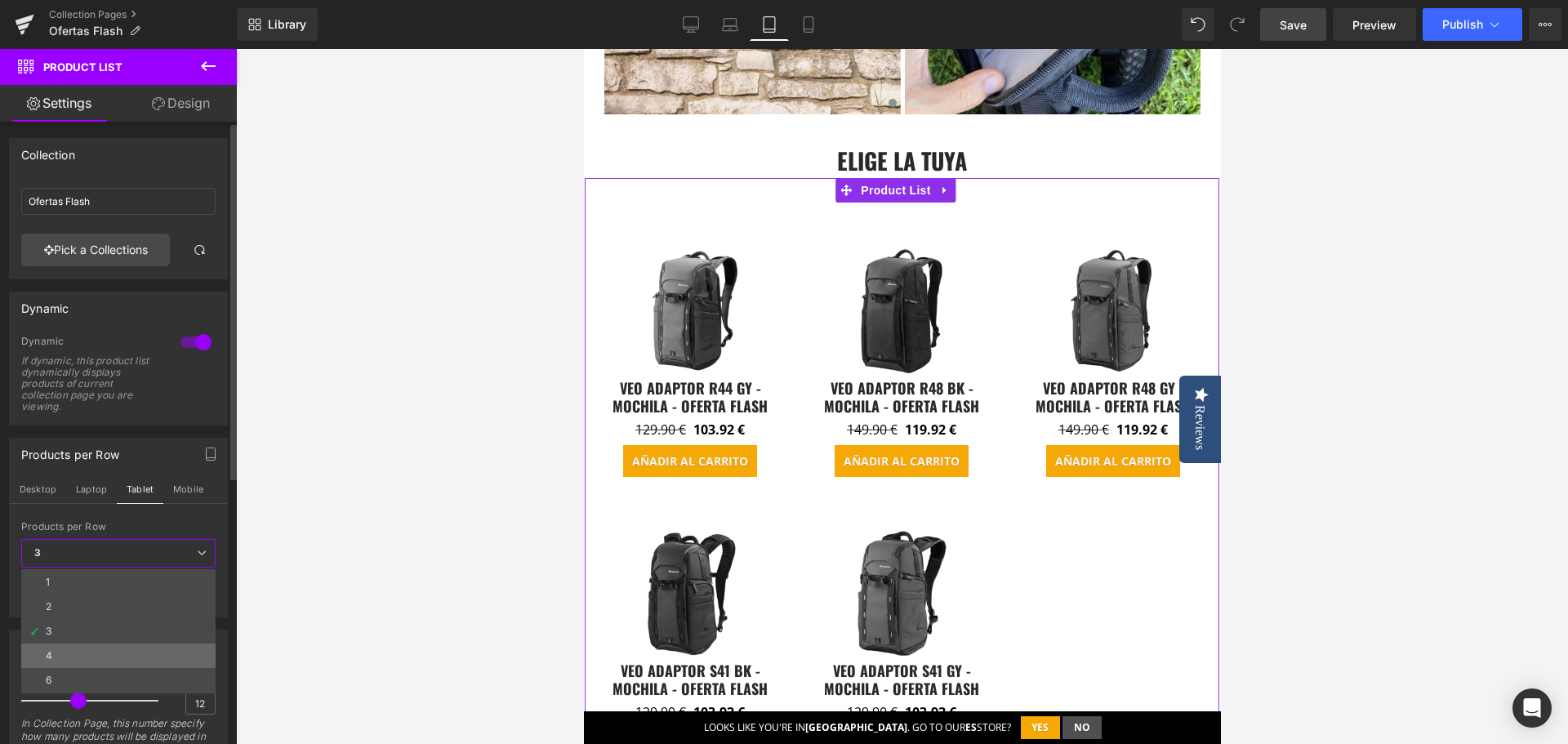
click at [130, 646] on li "4" at bounding box center [119, 656] width 194 height 24
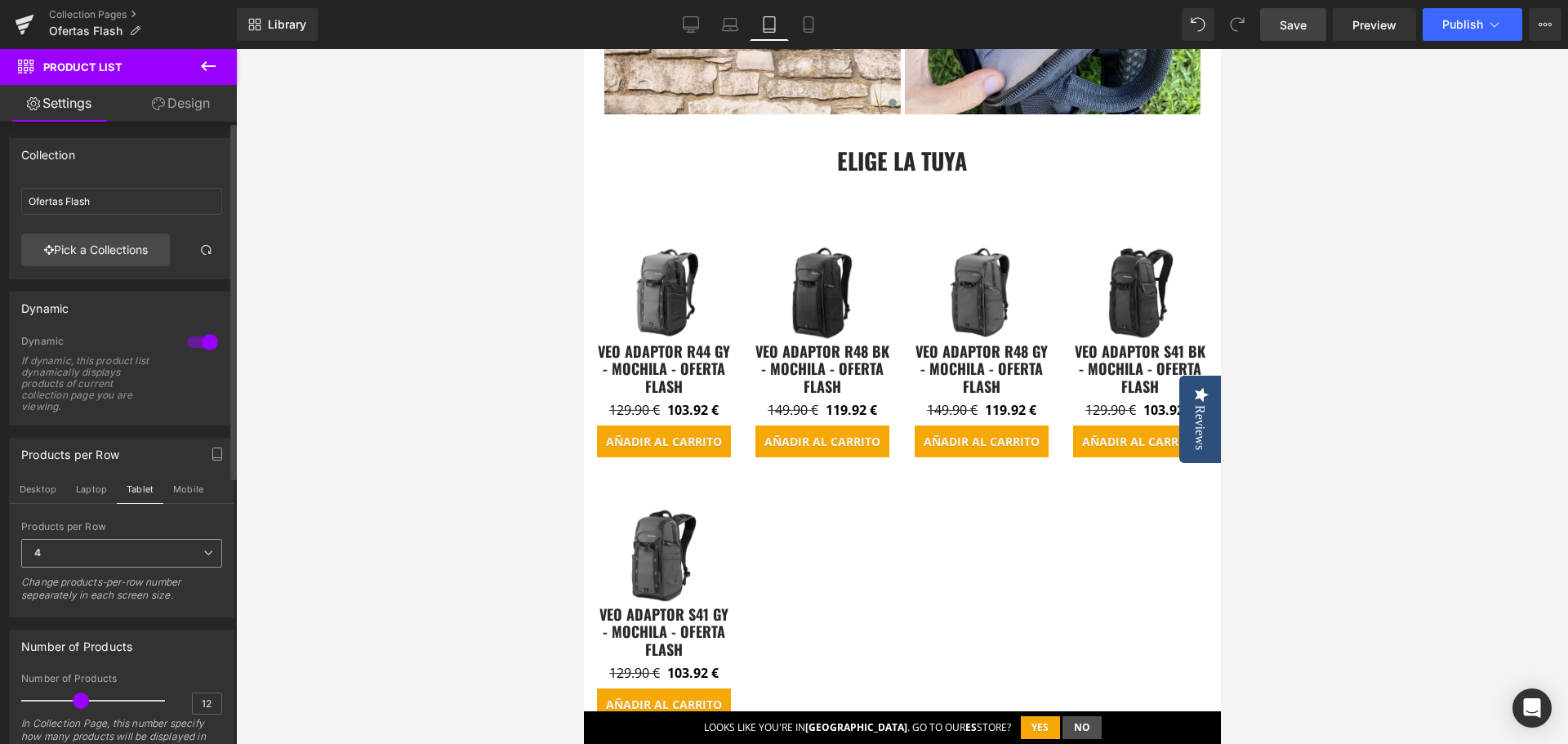
click at [127, 554] on span "4" at bounding box center [122, 554] width 201 height 28
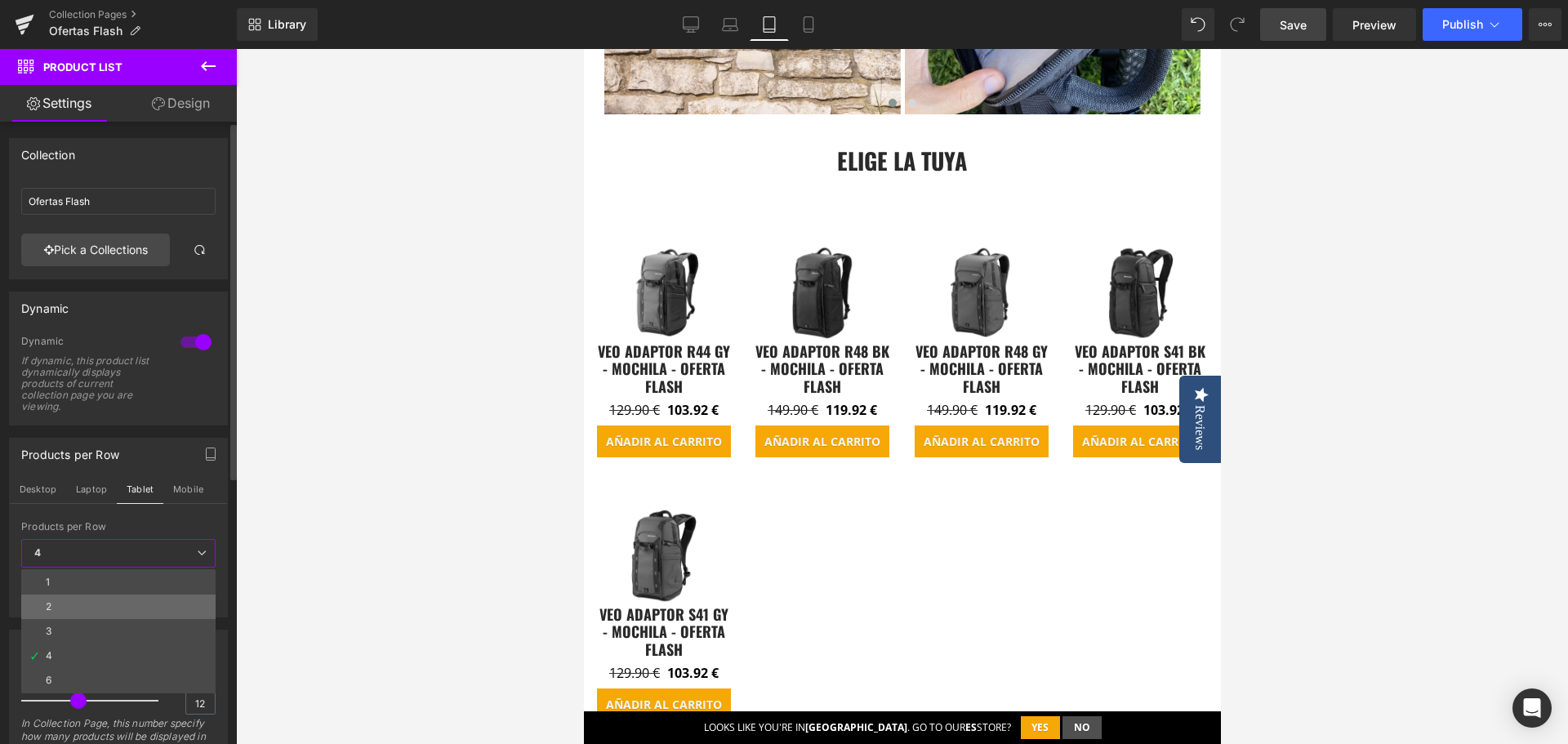
click at [119, 602] on li "2" at bounding box center [119, 607] width 194 height 24
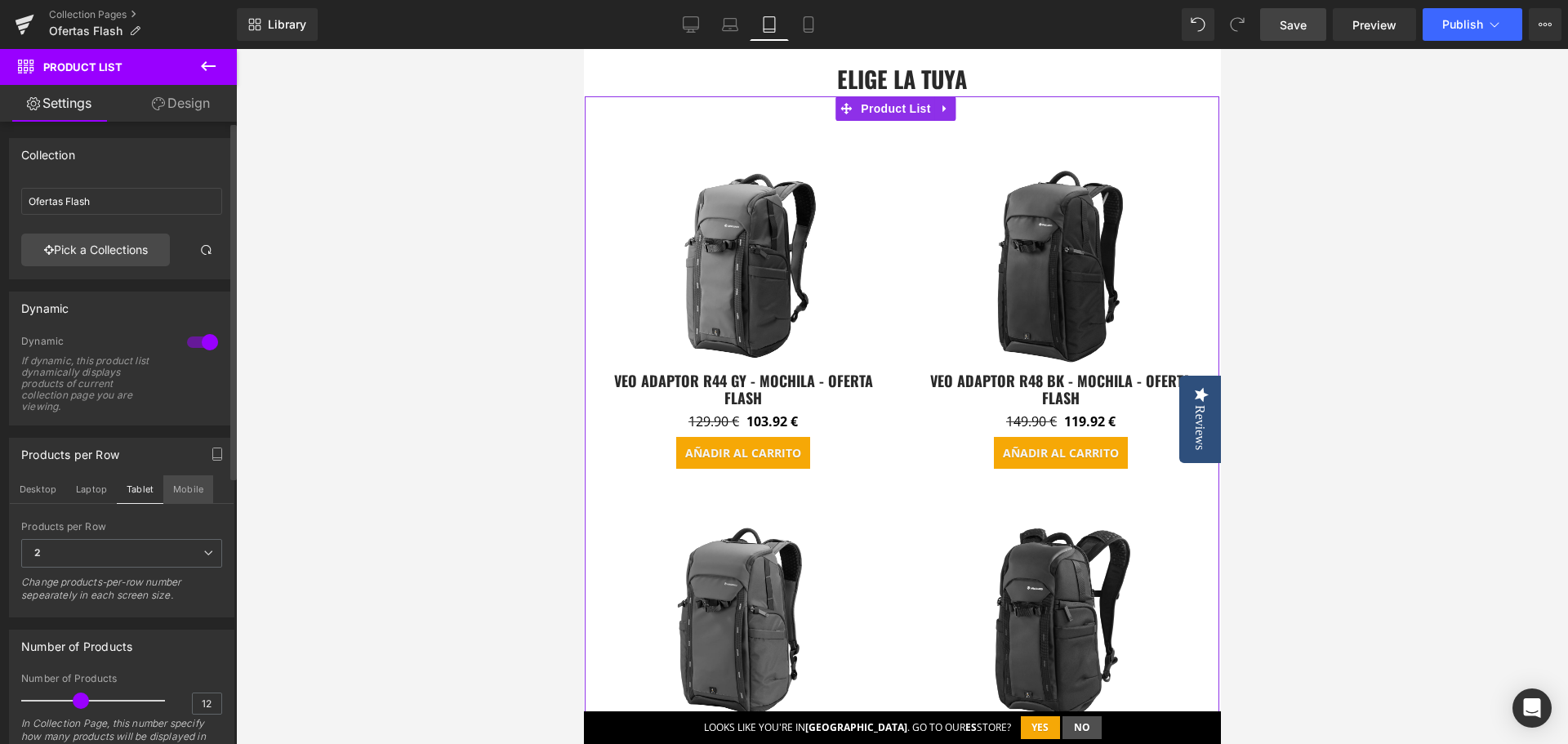
click at [194, 492] on button "Mobile" at bounding box center [189, 489] width 50 height 27
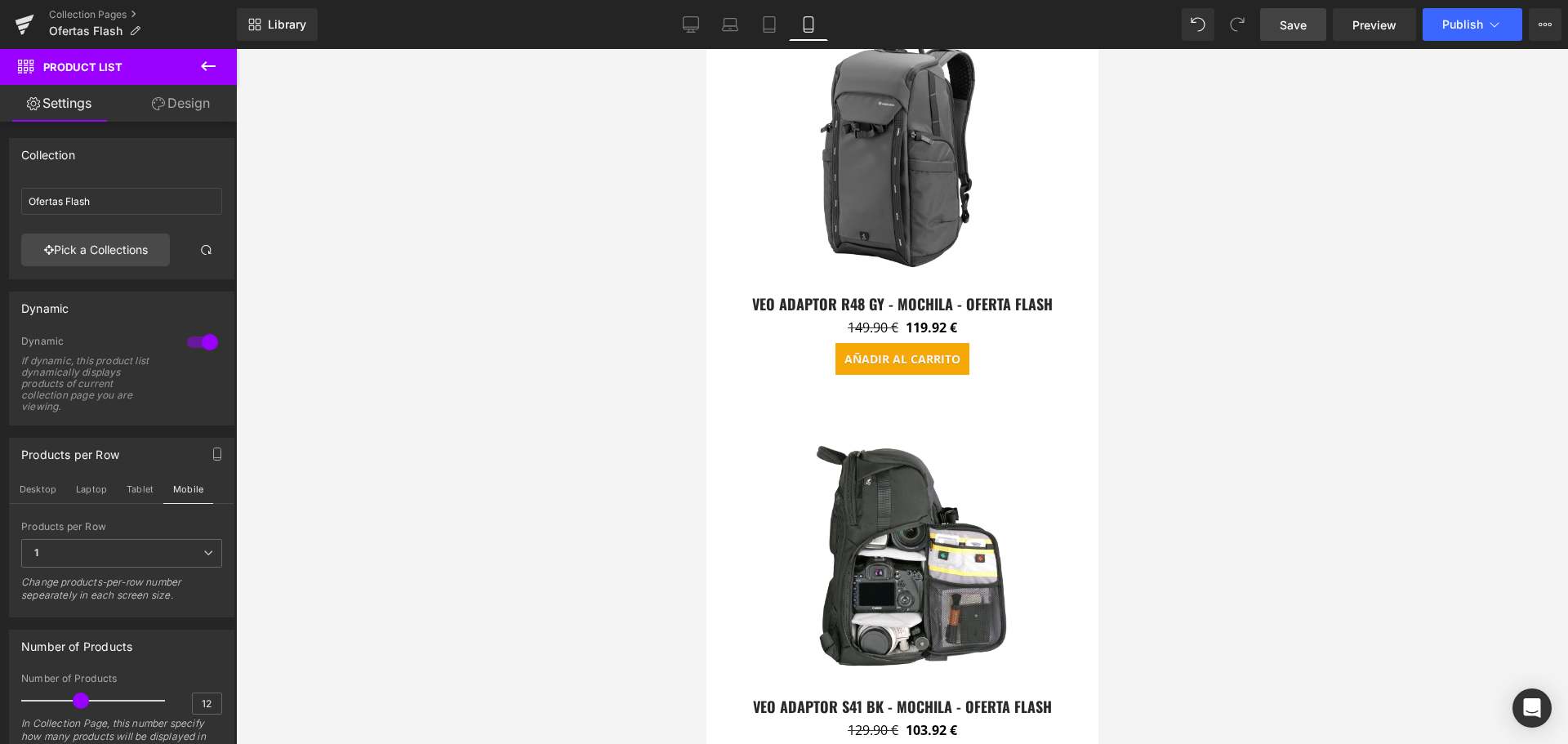
scroll to position [3433, 0]
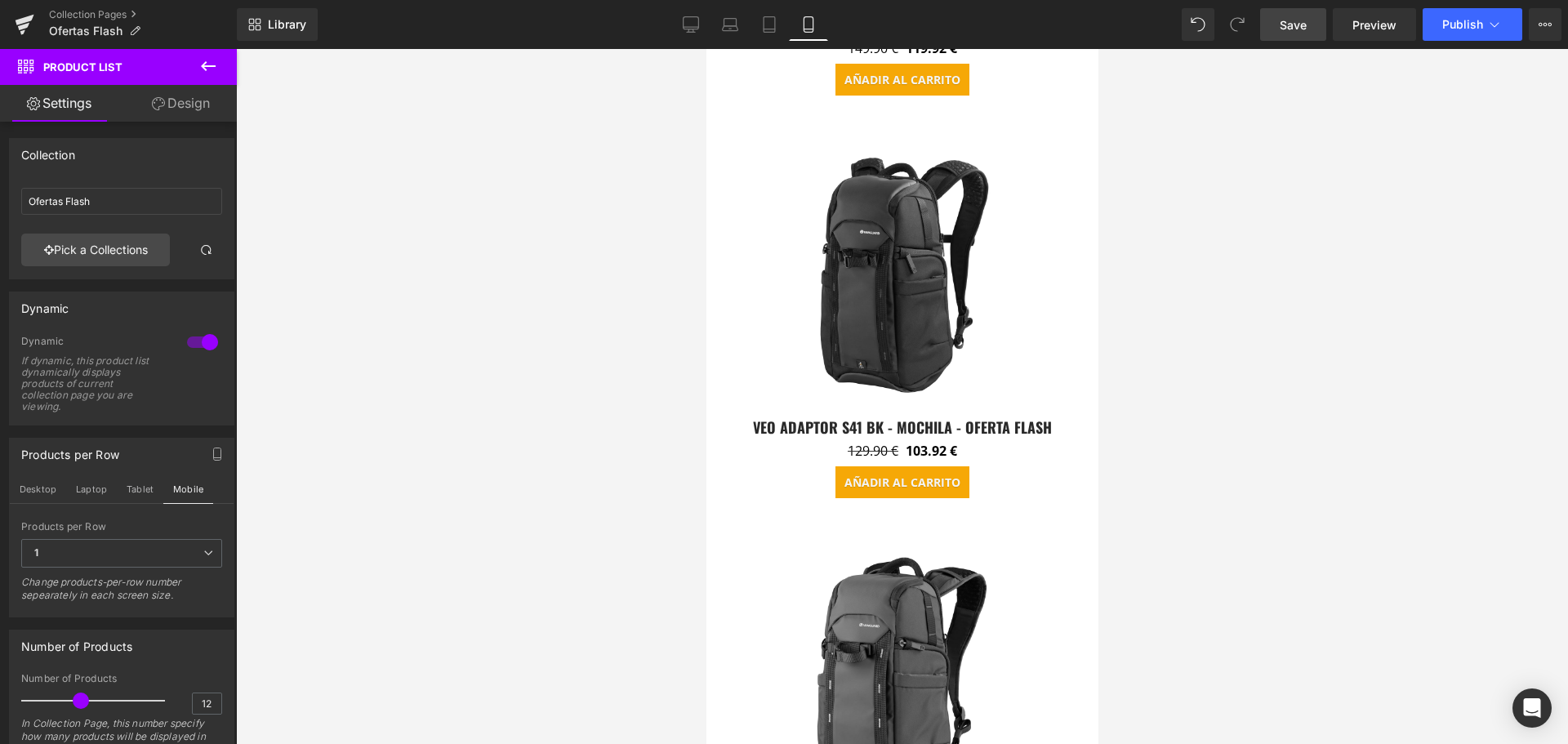
click at [1299, 24] on span "Save" at bounding box center [1293, 25] width 27 height 17
click at [1478, 32] on button "Publish" at bounding box center [1472, 24] width 100 height 32
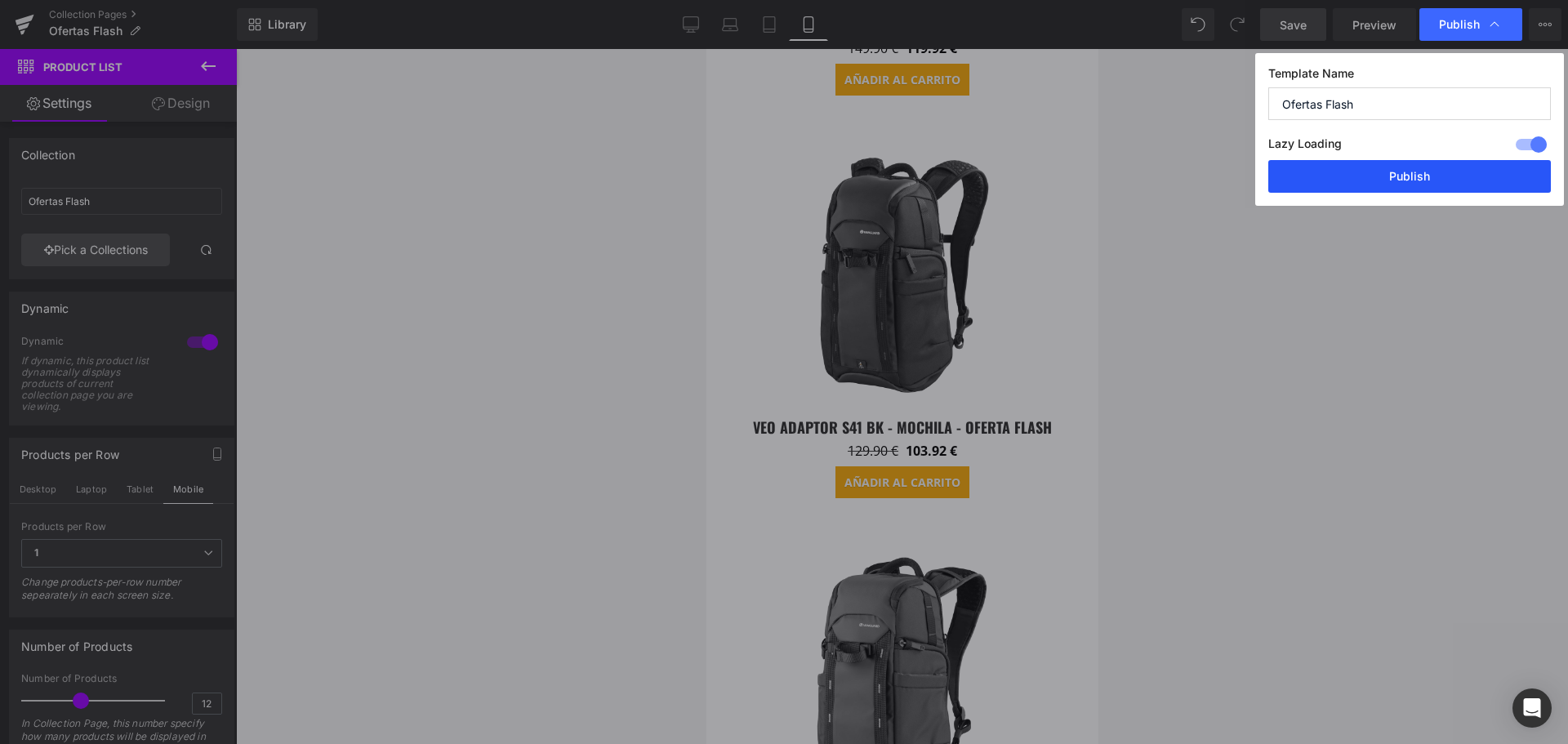
click at [1414, 176] on button "Publish" at bounding box center [1409, 176] width 283 height 32
